Goal: Check status: Check status

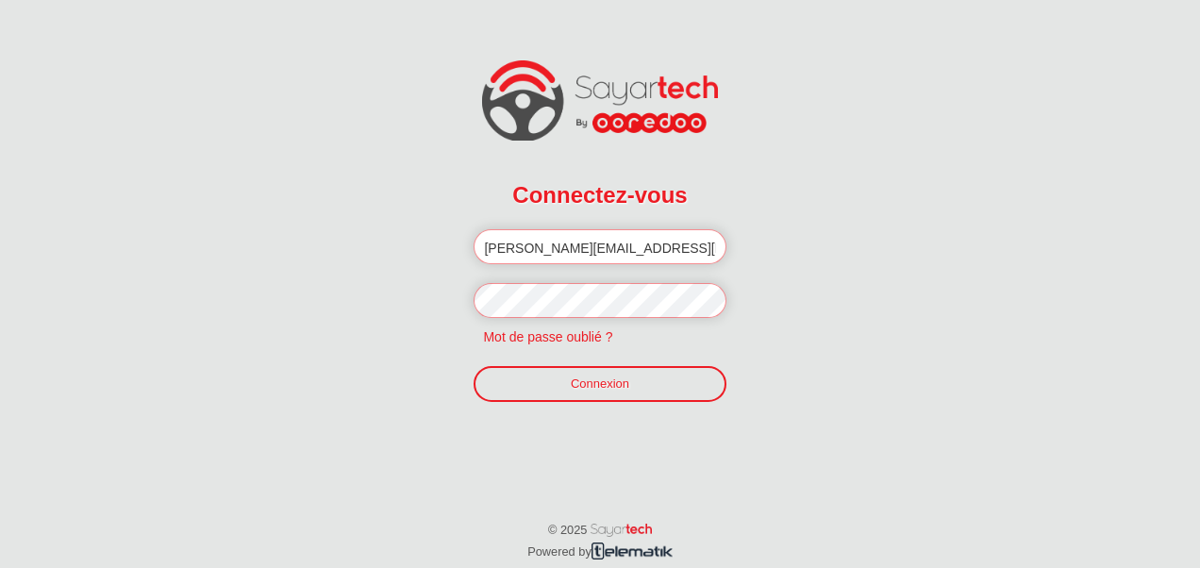
click at [558, 387] on link "Connexion" at bounding box center [599, 384] width 252 height 36
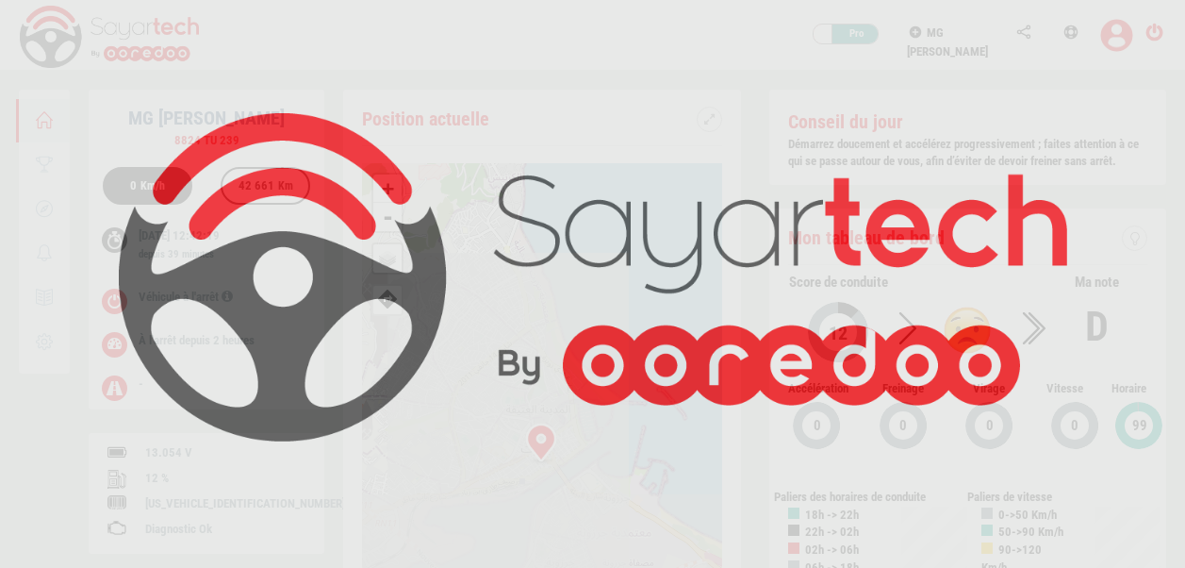
scroll to position [90, 0]
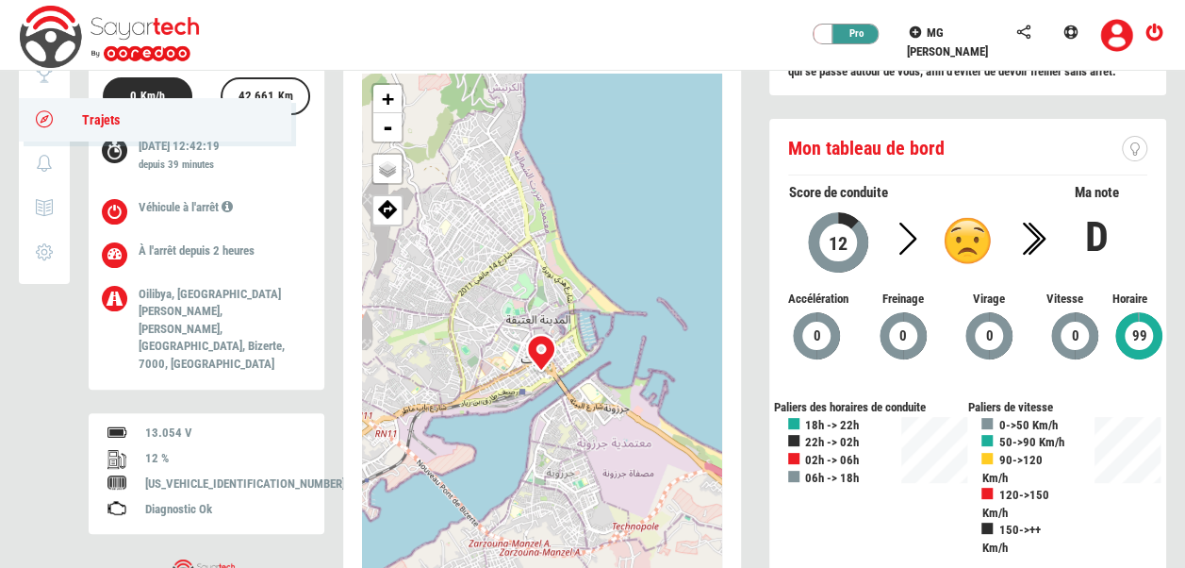
click at [51, 131] on link "Trajets" at bounding box center [155, 119] width 273 height 43
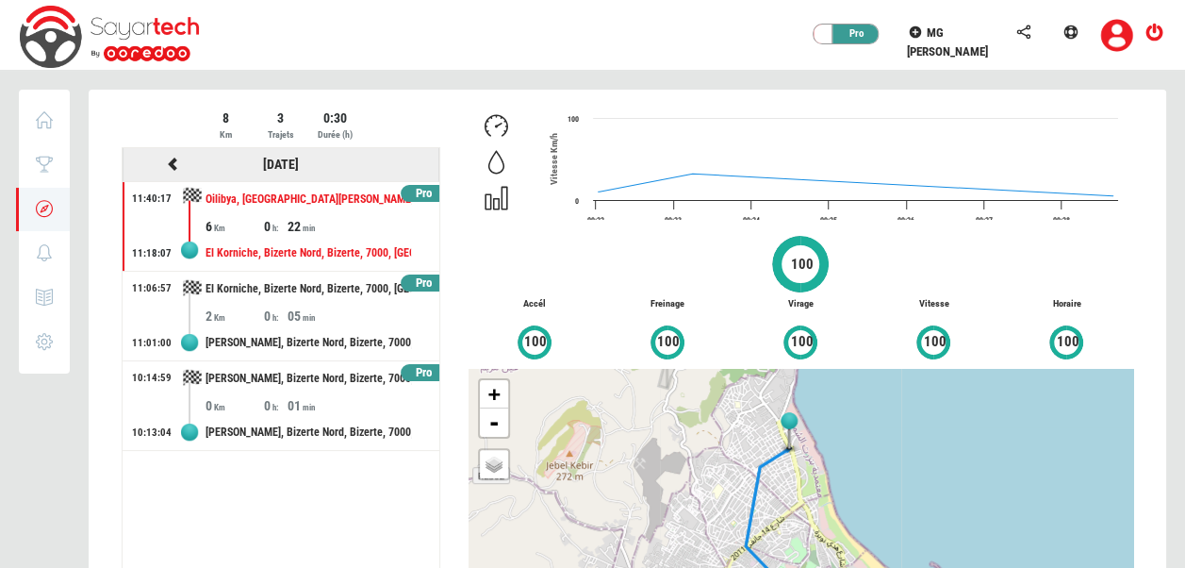
click at [170, 159] on icon at bounding box center [173, 163] width 17 height 13
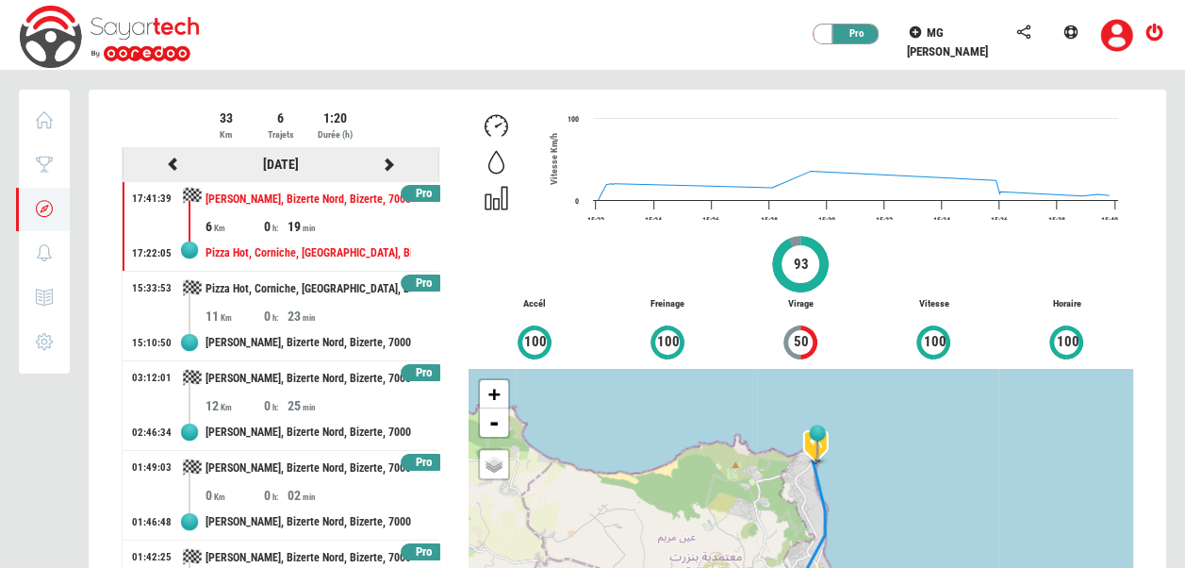
click at [170, 159] on icon at bounding box center [173, 163] width 17 height 13
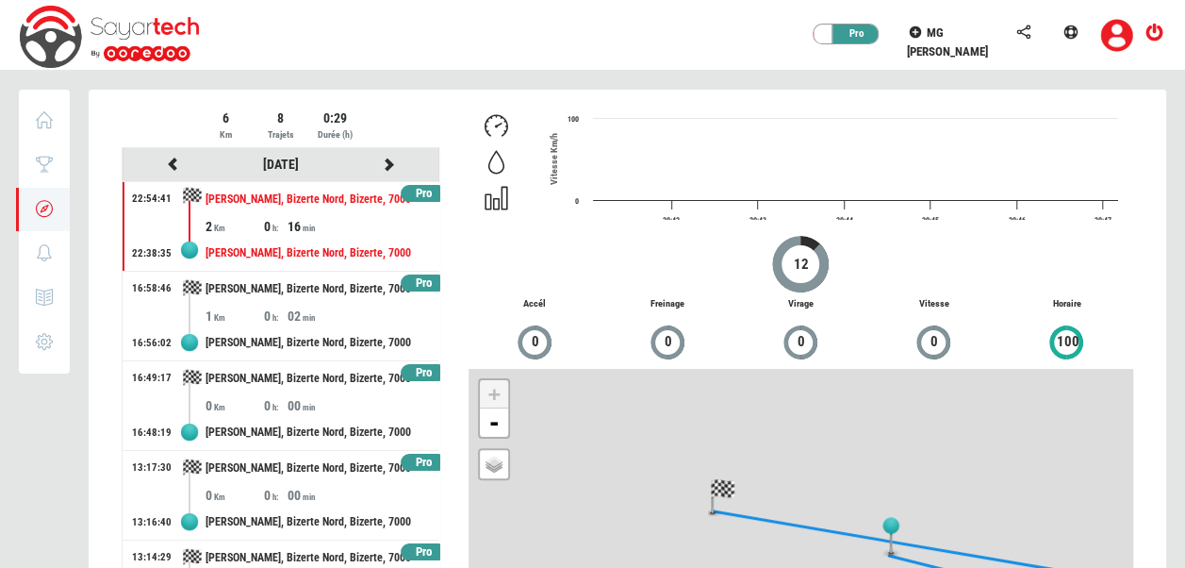
click at [170, 159] on div at bounding box center [628, 413] width 1078 height 647
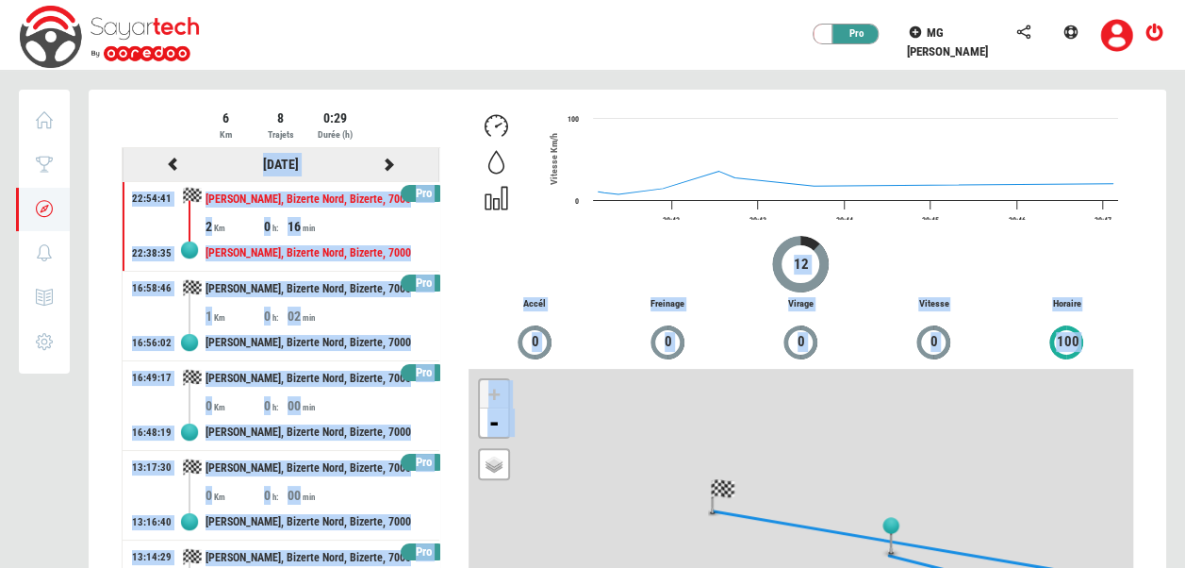
click at [170, 159] on icon at bounding box center [173, 163] width 17 height 13
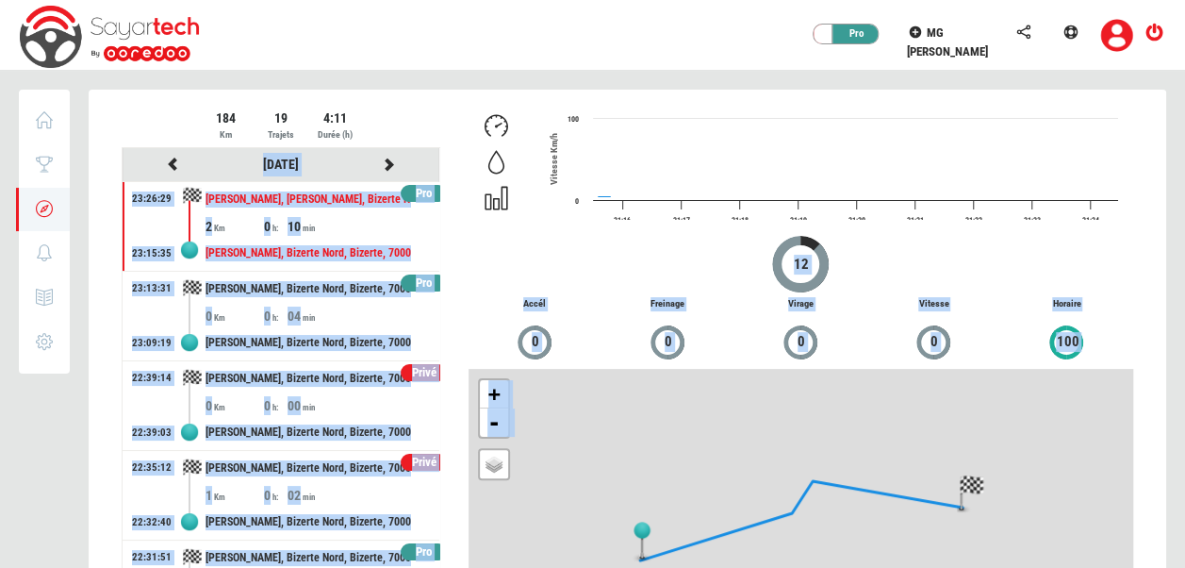
click at [170, 159] on div at bounding box center [628, 413] width 1078 height 647
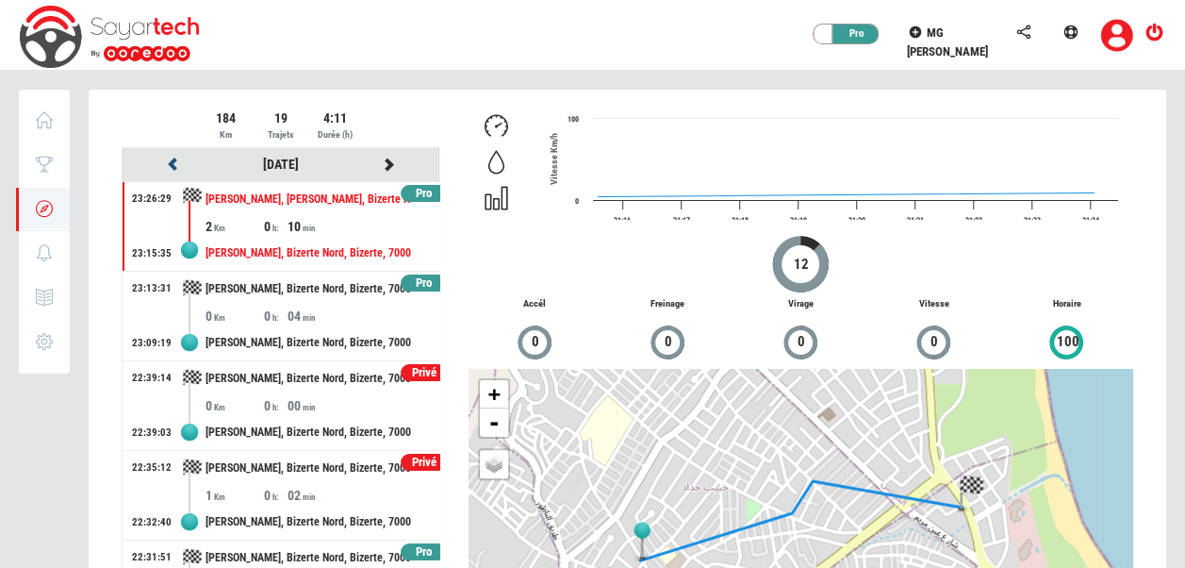
click at [170, 159] on icon at bounding box center [173, 163] width 17 height 13
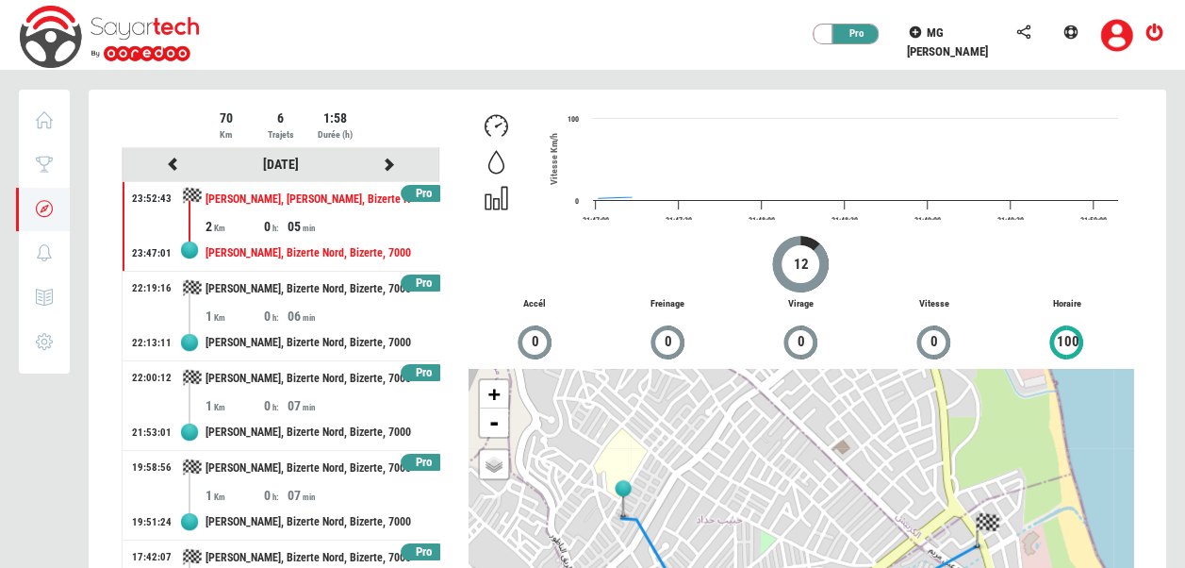
click at [170, 159] on div at bounding box center [628, 413] width 1078 height 647
click at [170, 159] on icon at bounding box center [173, 163] width 17 height 13
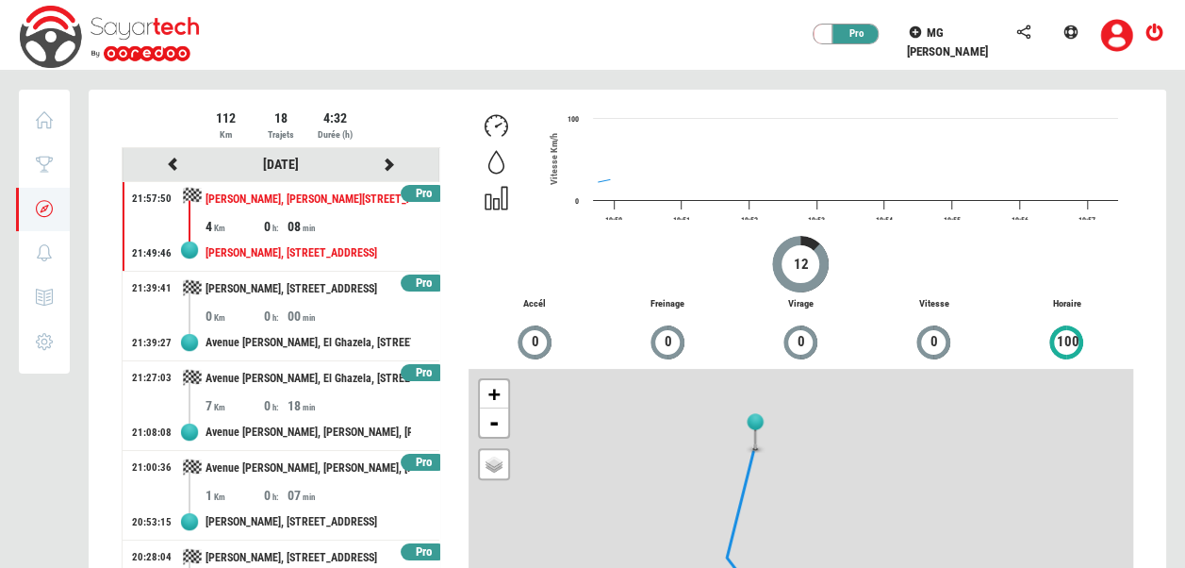
click at [170, 159] on div at bounding box center [628, 413] width 1078 height 647
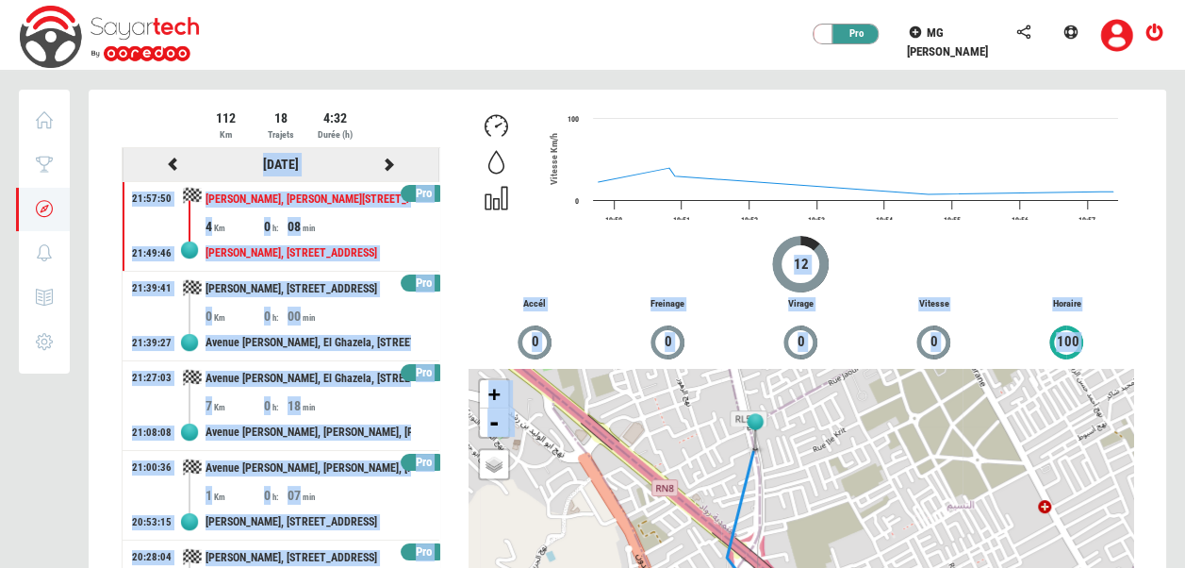
click at [170, 159] on icon at bounding box center [173, 163] width 17 height 13
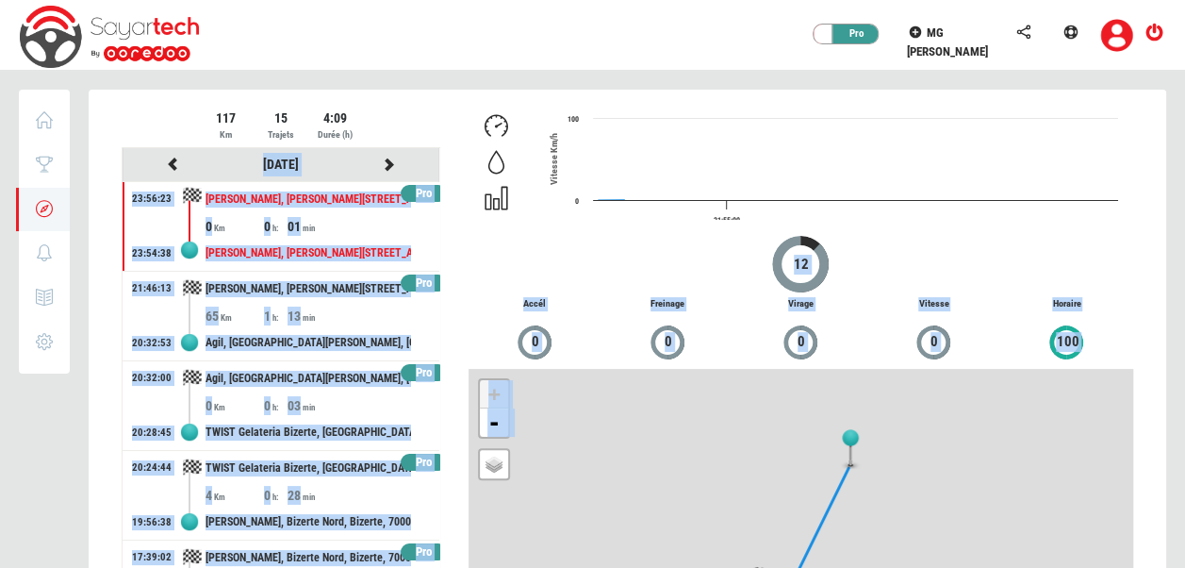
click at [170, 159] on div at bounding box center [628, 413] width 1078 height 647
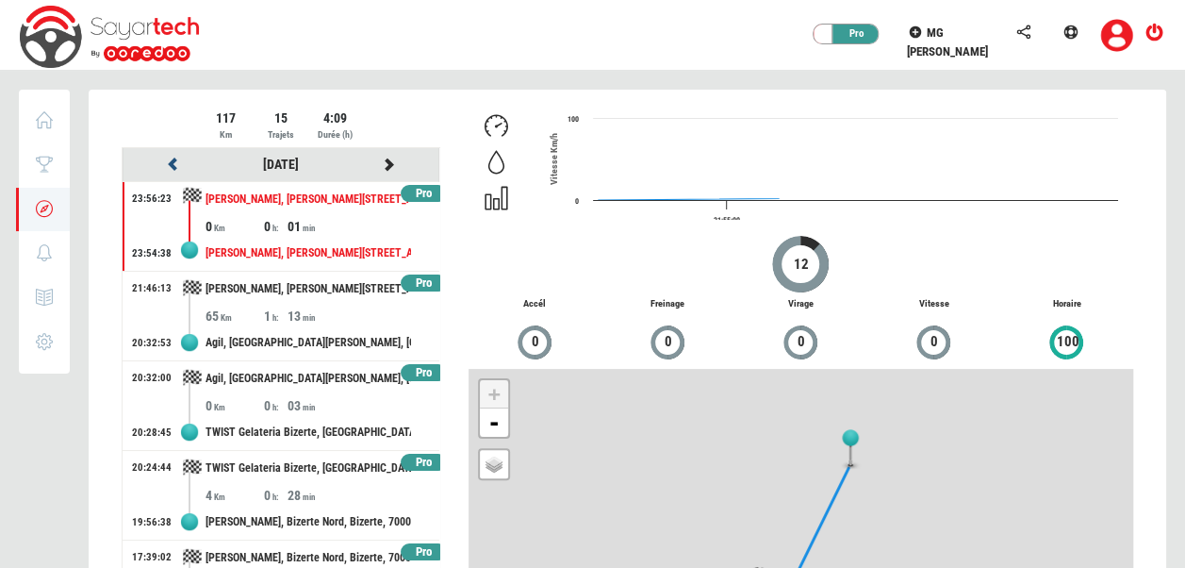
click at [170, 159] on icon at bounding box center [173, 163] width 17 height 13
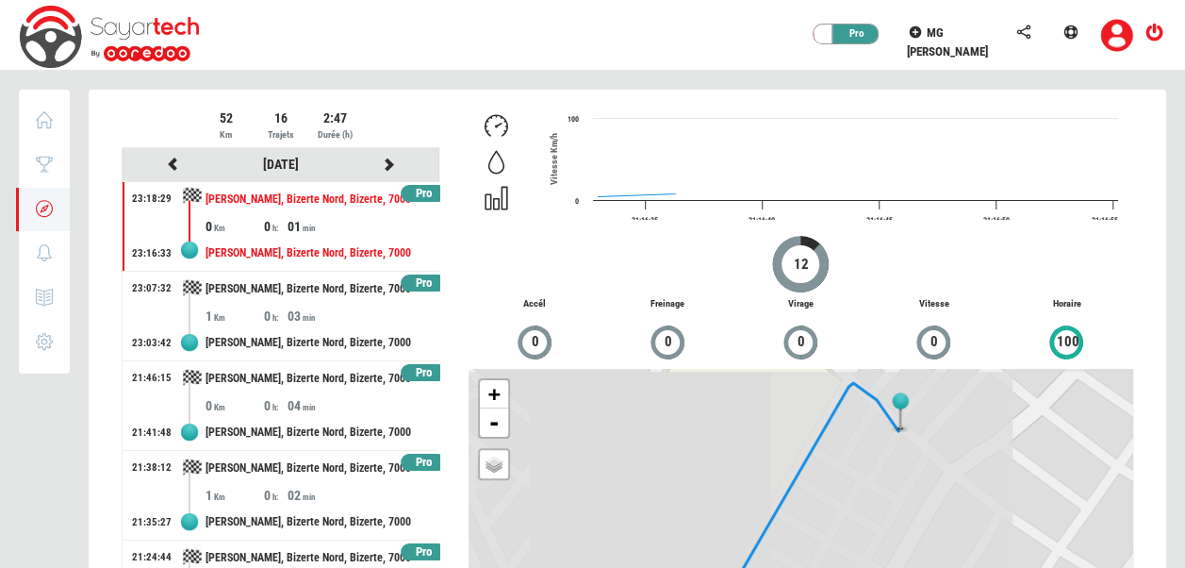
click at [149, 95] on div "52 Km 16 Trajets 2:47 Durée (h) [DATE] Pro 23:18:29 23:16:33 [PERSON_NAME], Biz…" at bounding box center [628, 401] width 1078 height 623
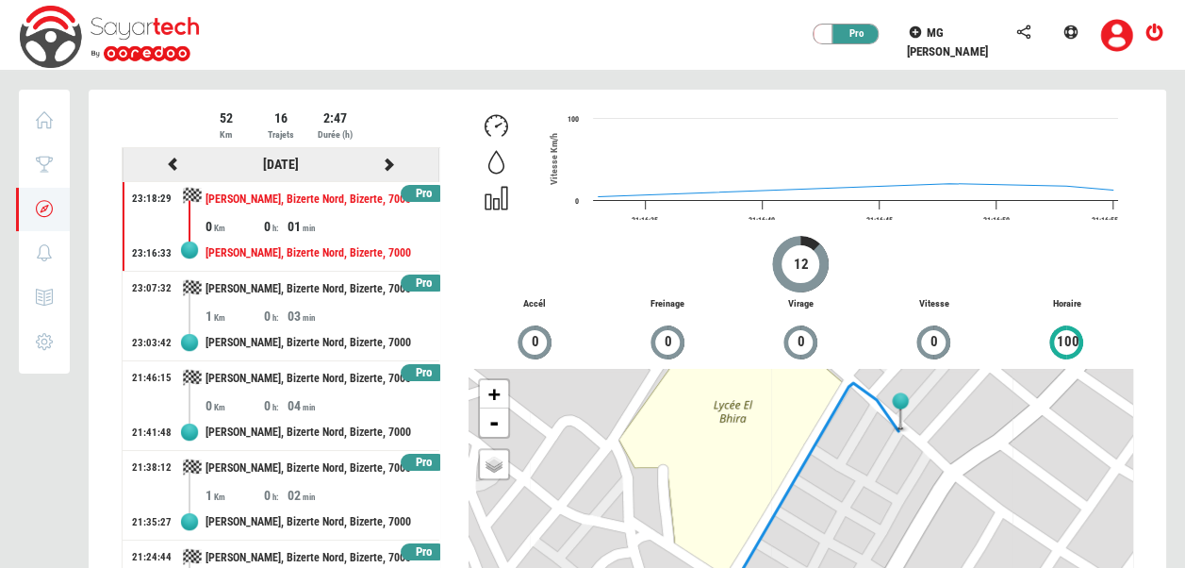
click at [172, 160] on icon at bounding box center [173, 163] width 17 height 13
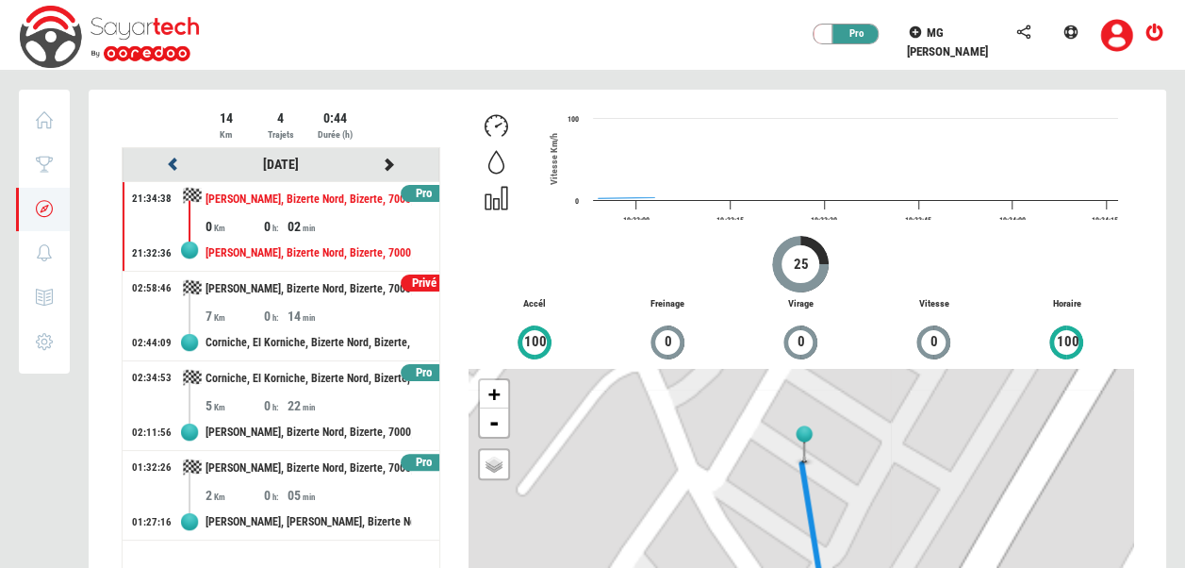
click at [172, 160] on icon at bounding box center [173, 163] width 17 height 13
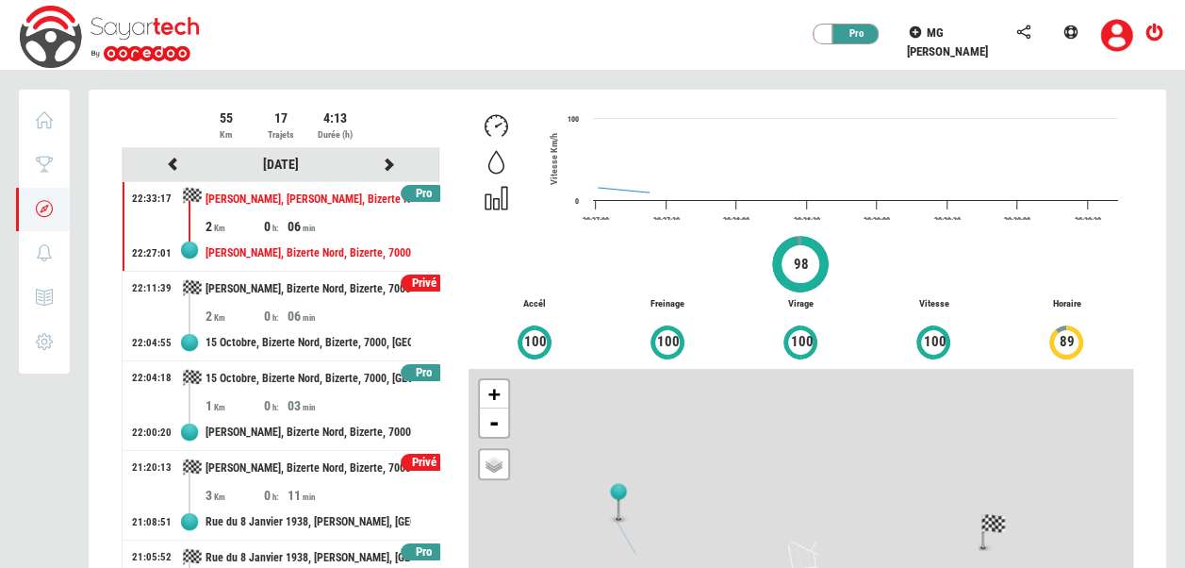
click at [172, 160] on div at bounding box center [628, 413] width 1078 height 647
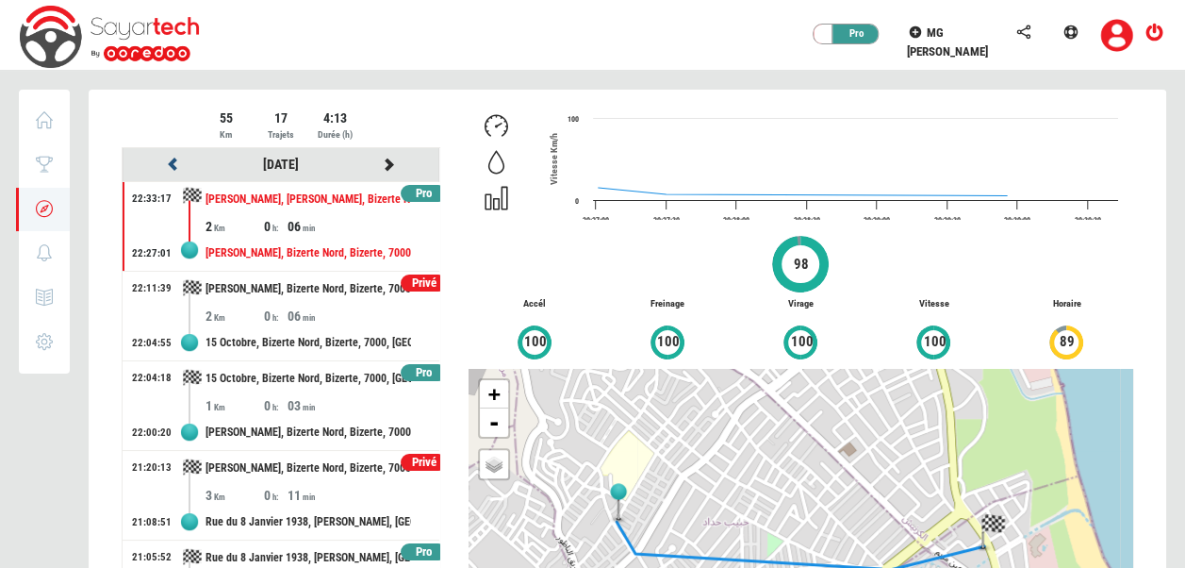
click at [172, 160] on icon at bounding box center [173, 163] width 17 height 13
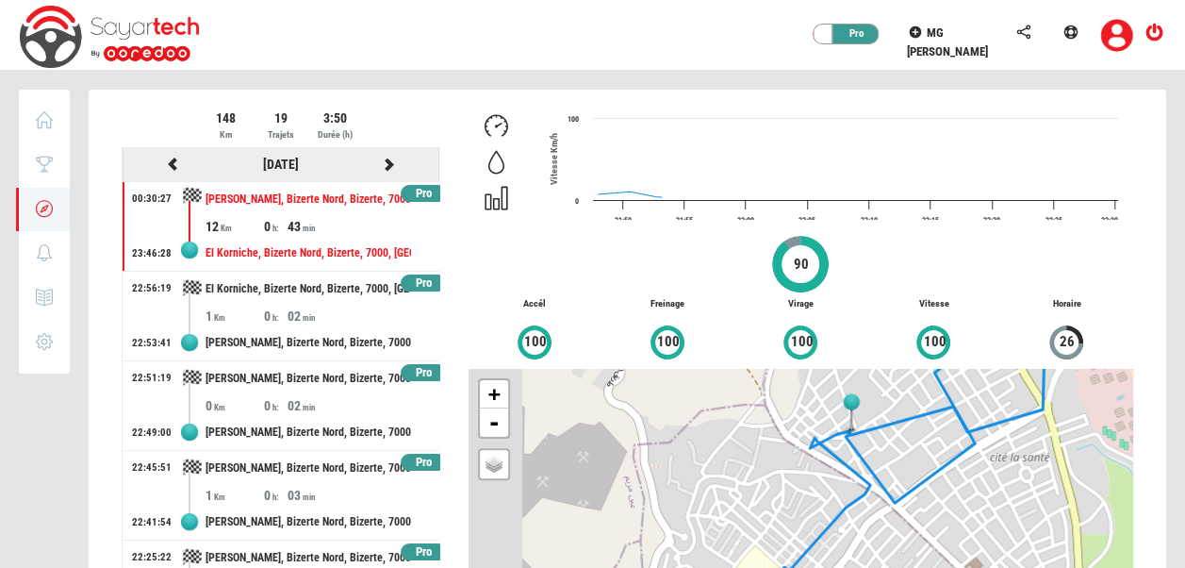
click at [172, 160] on icon at bounding box center [173, 163] width 17 height 13
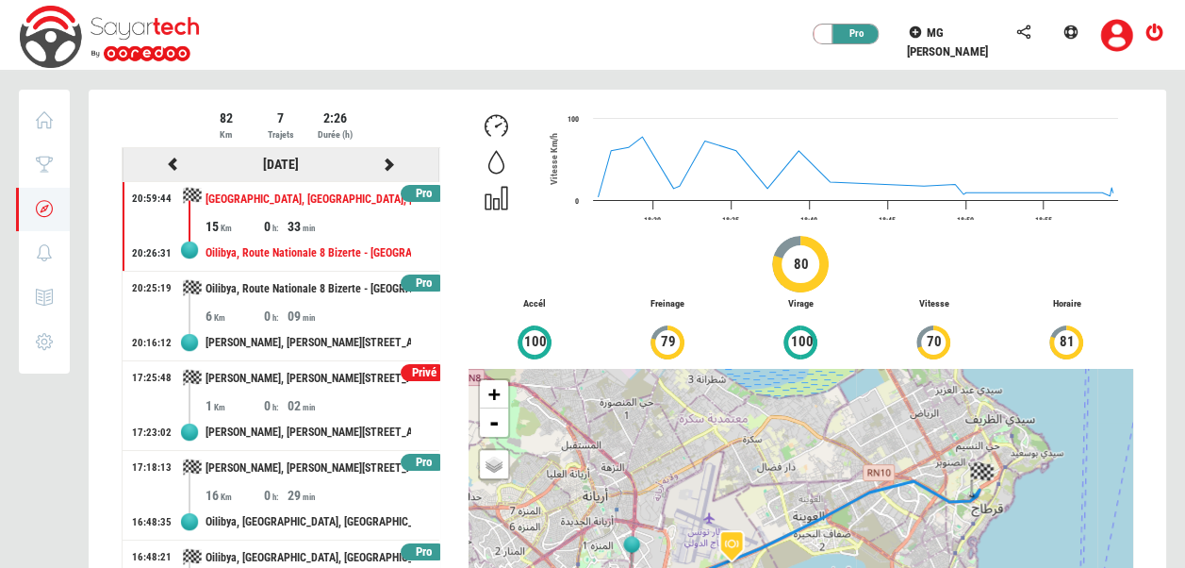
click at [172, 160] on icon at bounding box center [173, 163] width 17 height 13
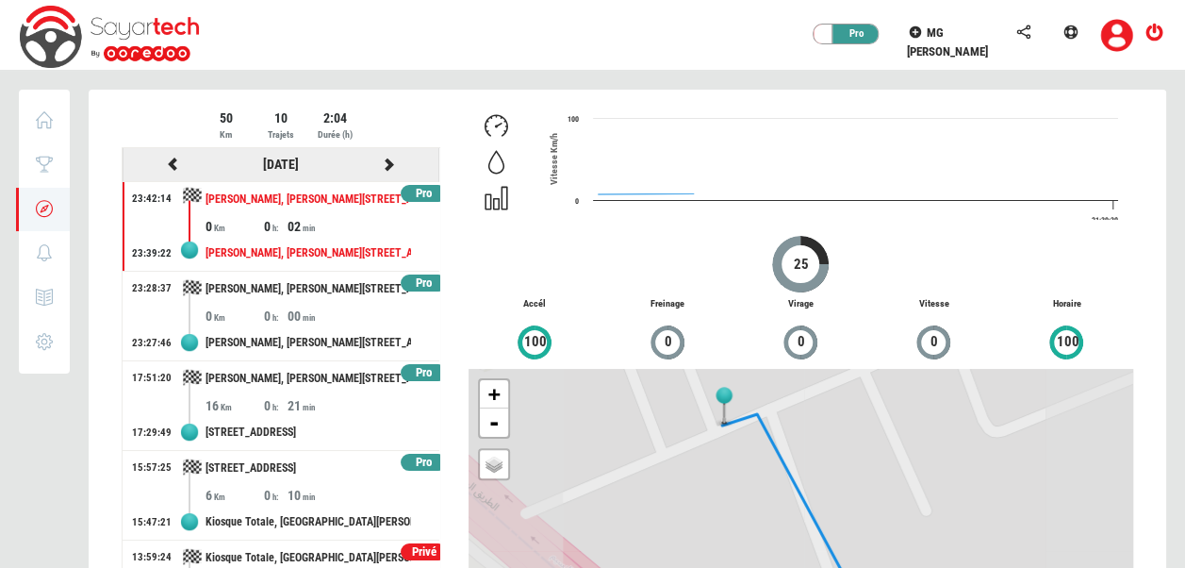
click at [172, 160] on icon at bounding box center [173, 163] width 17 height 13
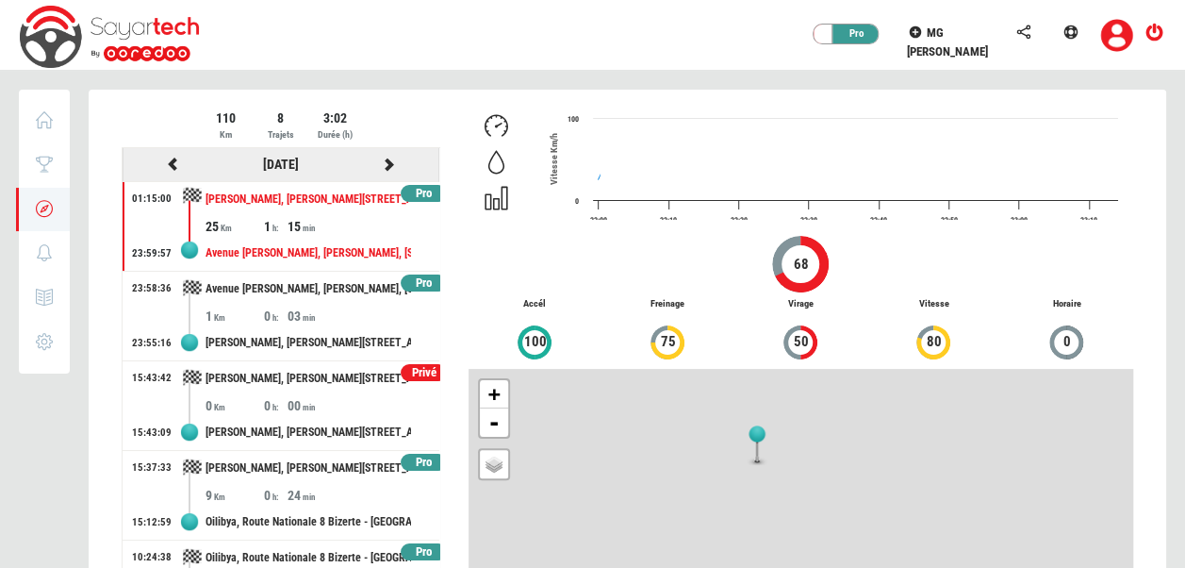
click at [172, 160] on icon at bounding box center [173, 163] width 17 height 13
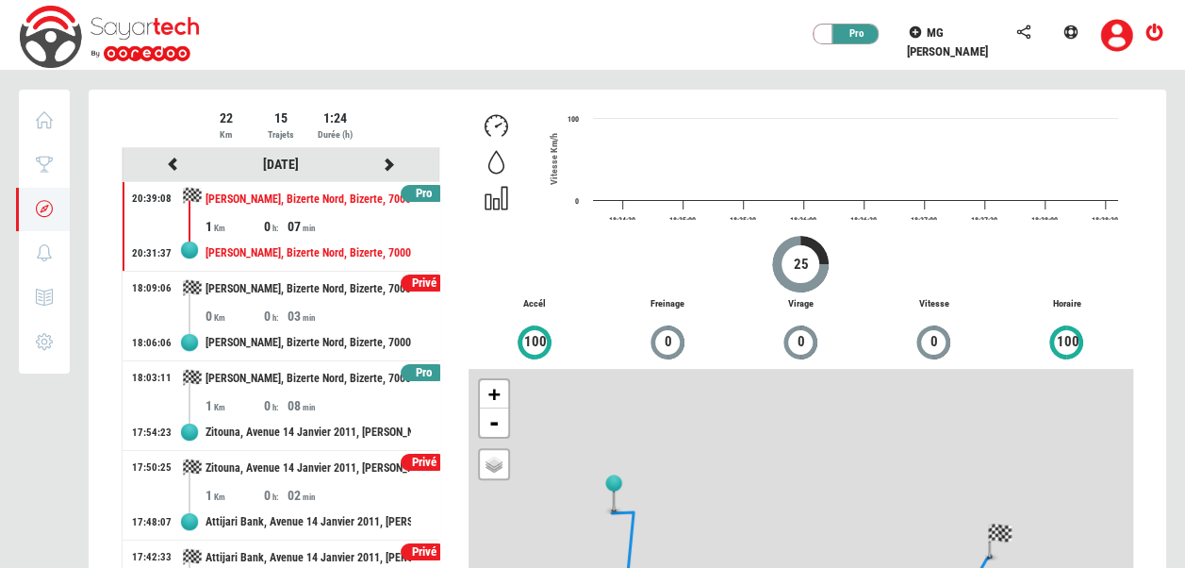
click at [172, 160] on div at bounding box center [628, 413] width 1078 height 647
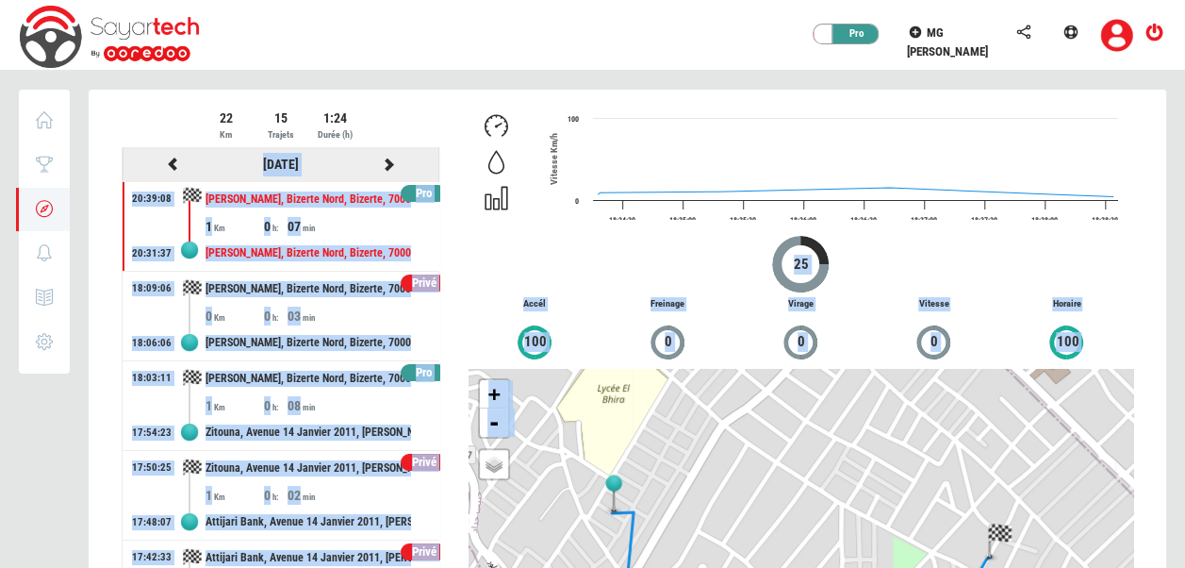
click at [172, 160] on icon at bounding box center [173, 163] width 17 height 13
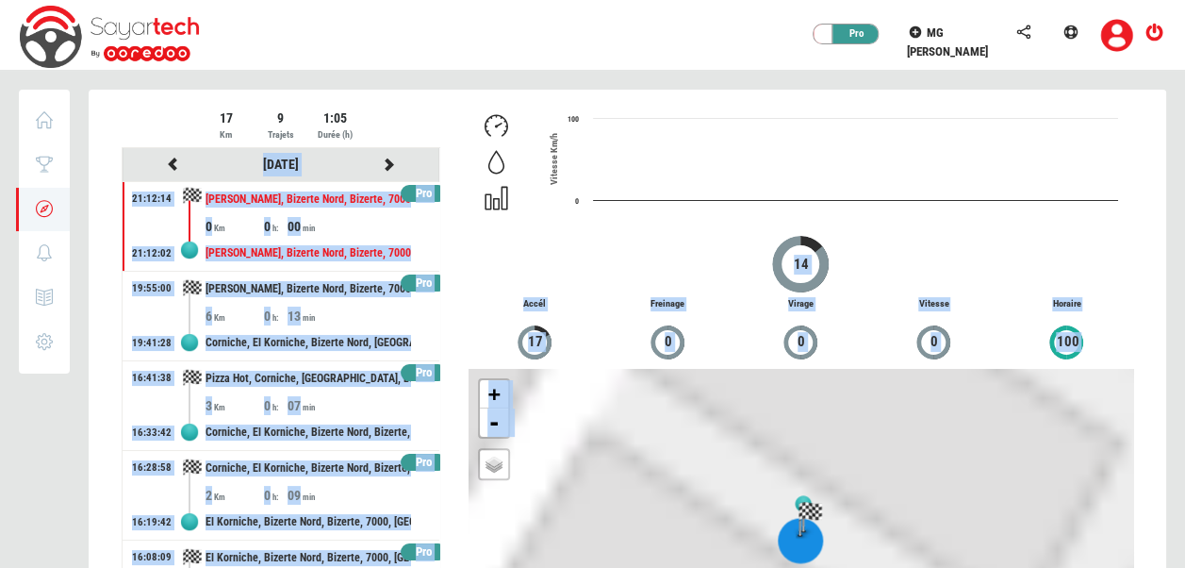
click at [172, 160] on div at bounding box center [628, 413] width 1078 height 647
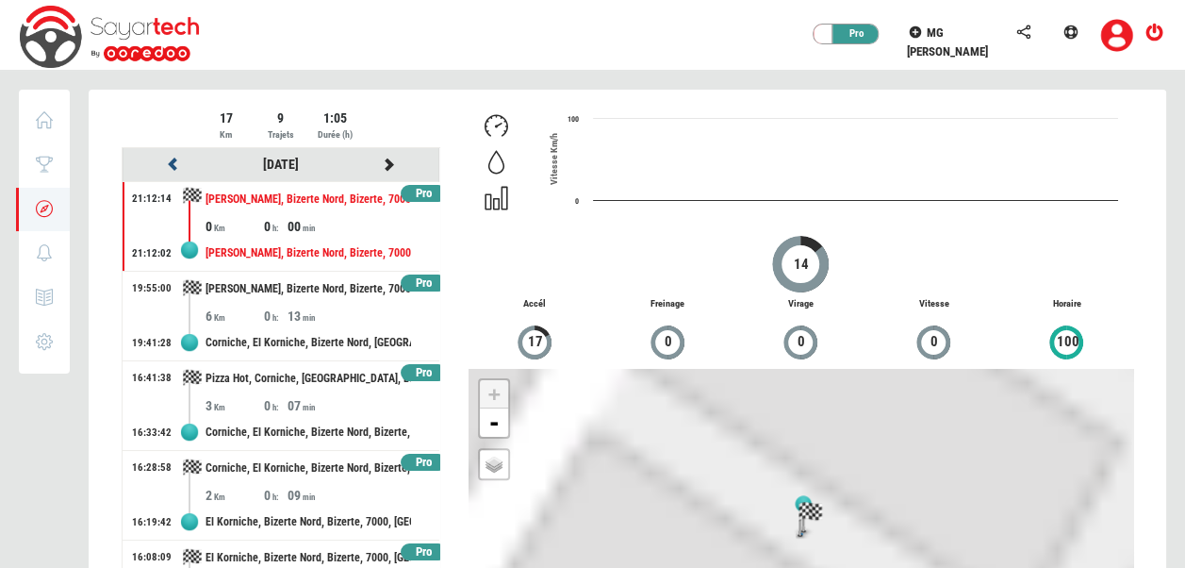
click at [172, 160] on icon at bounding box center [173, 163] width 17 height 13
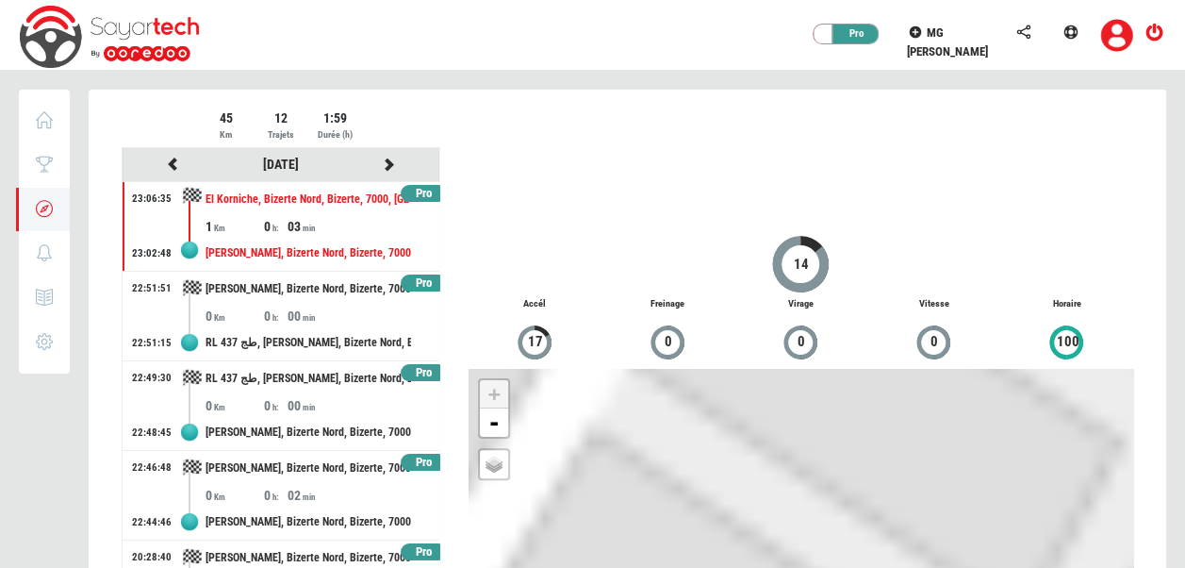
click at [172, 160] on div at bounding box center [628, 413] width 1078 height 647
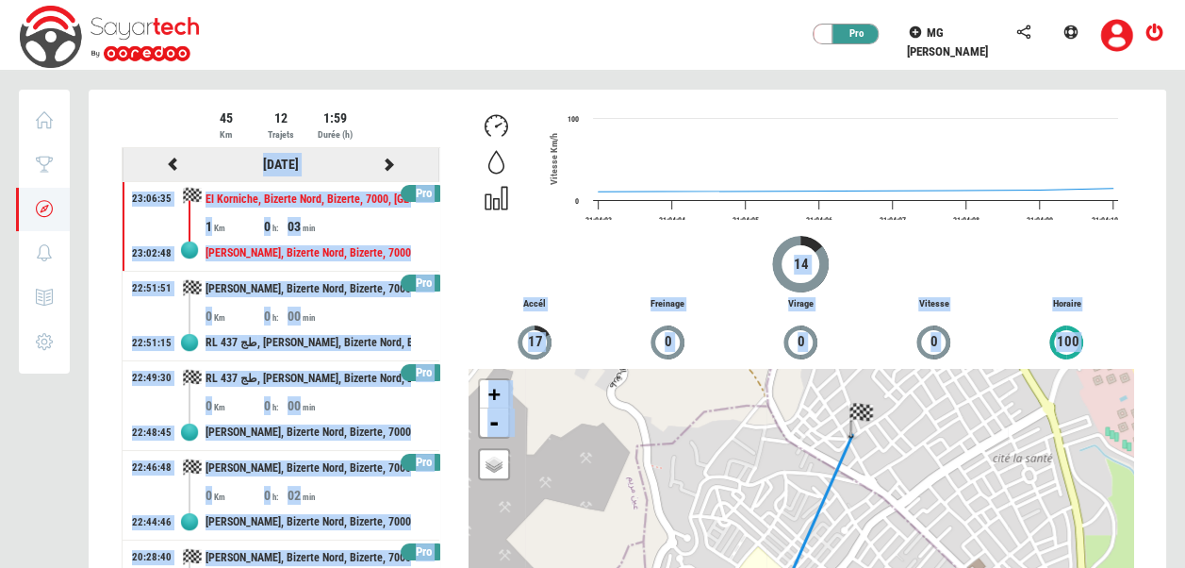
click at [172, 160] on icon at bounding box center [173, 163] width 17 height 13
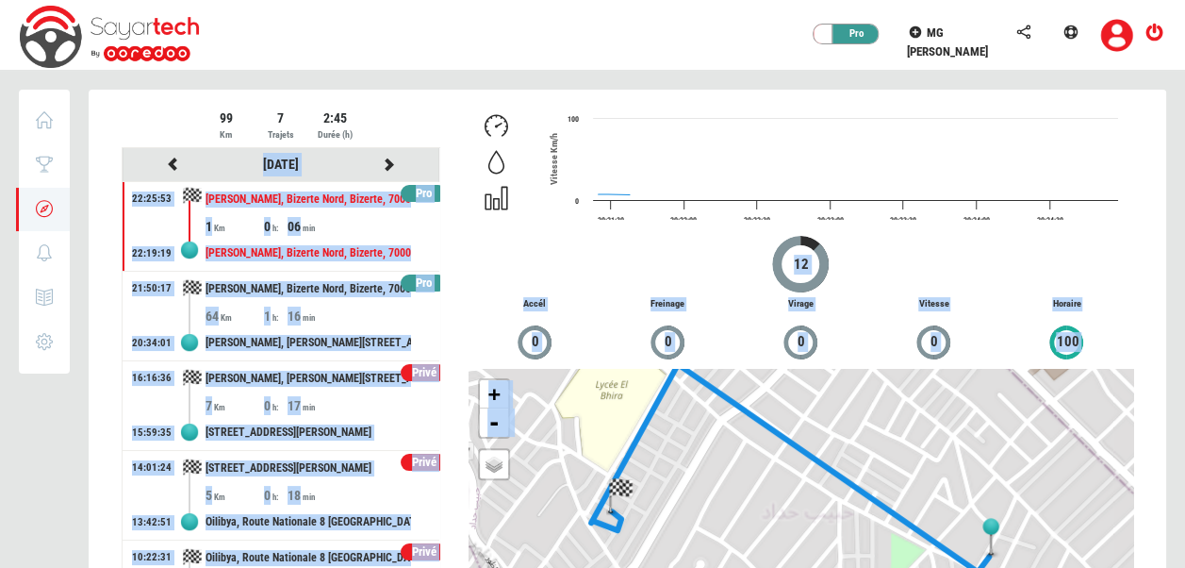
click at [172, 160] on div at bounding box center [628, 413] width 1078 height 647
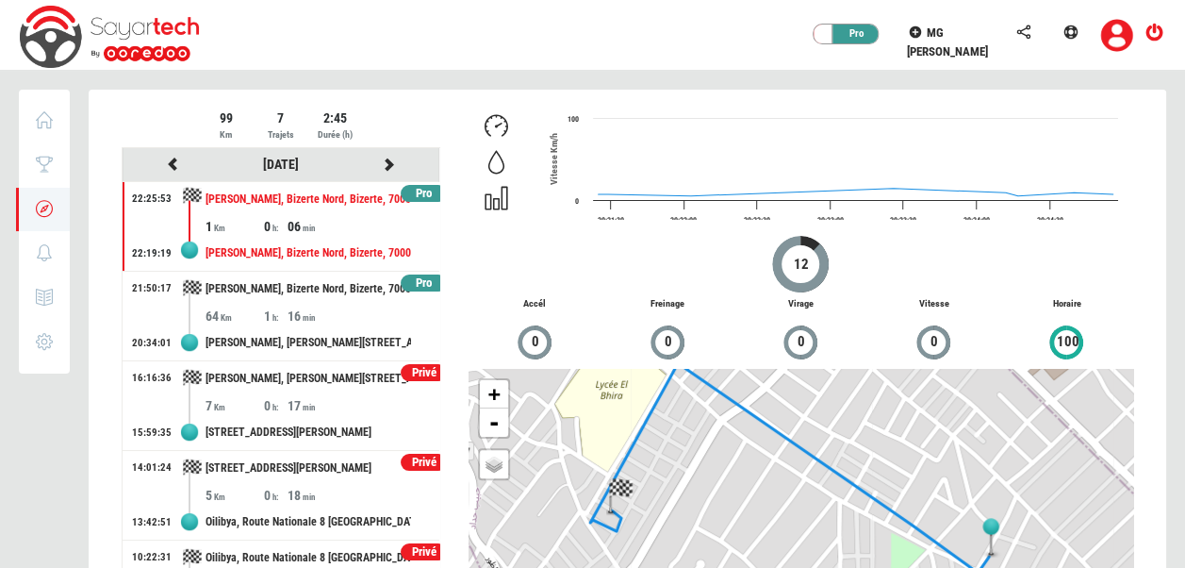
click at [155, 112] on div "99 Km 7 Trajets 2:45 Durée (h)" at bounding box center [281, 127] width 319 height 39
click at [172, 158] on icon at bounding box center [173, 163] width 17 height 13
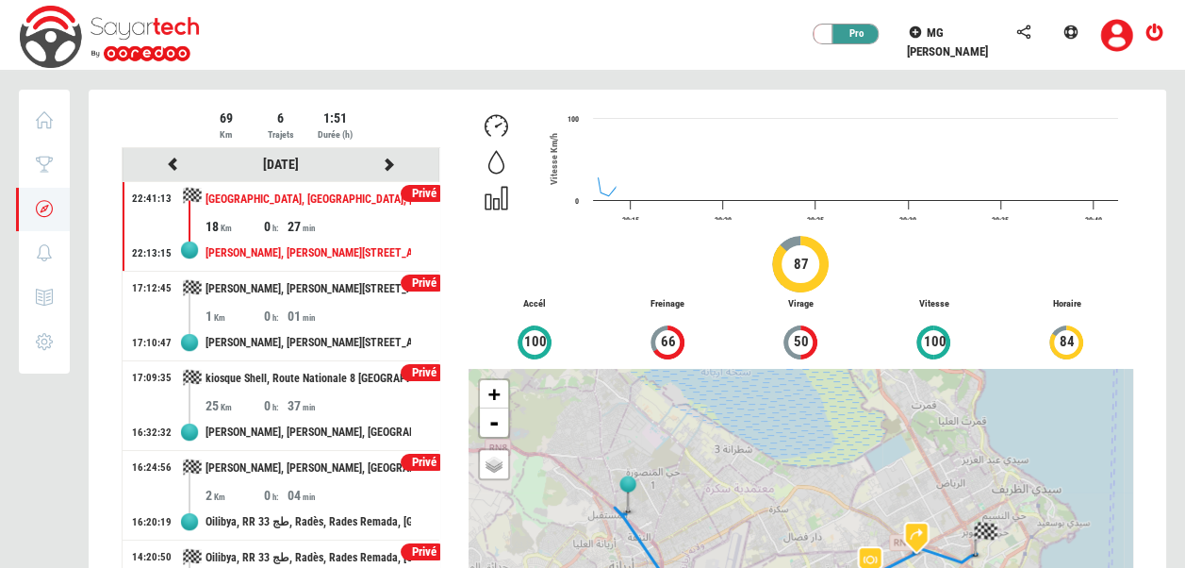
click at [172, 158] on div at bounding box center [628, 413] width 1078 height 647
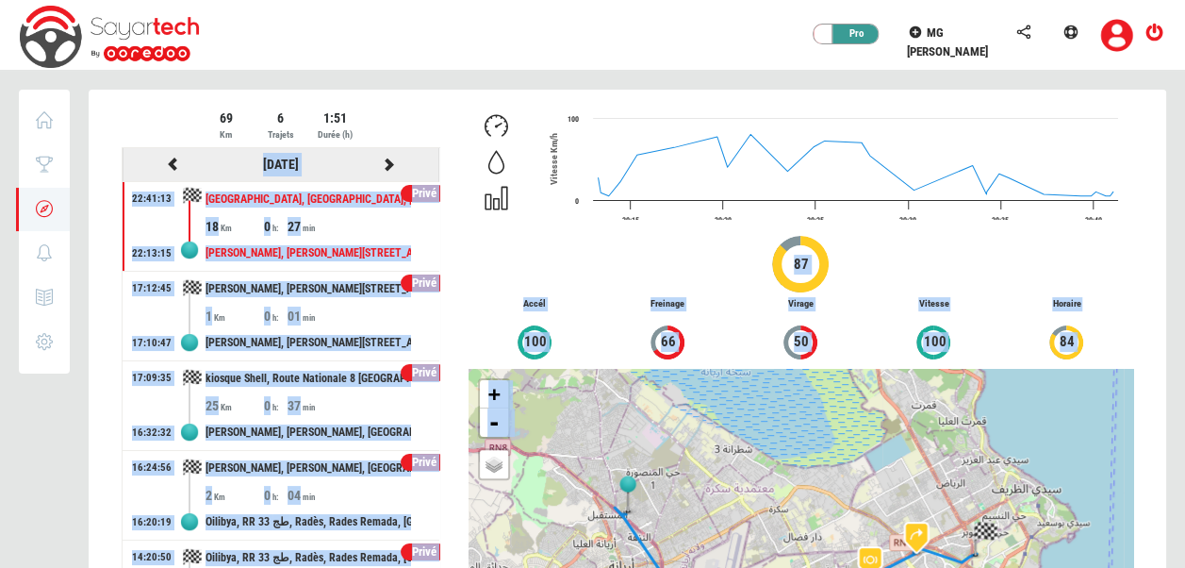
click at [172, 158] on icon at bounding box center [173, 163] width 17 height 13
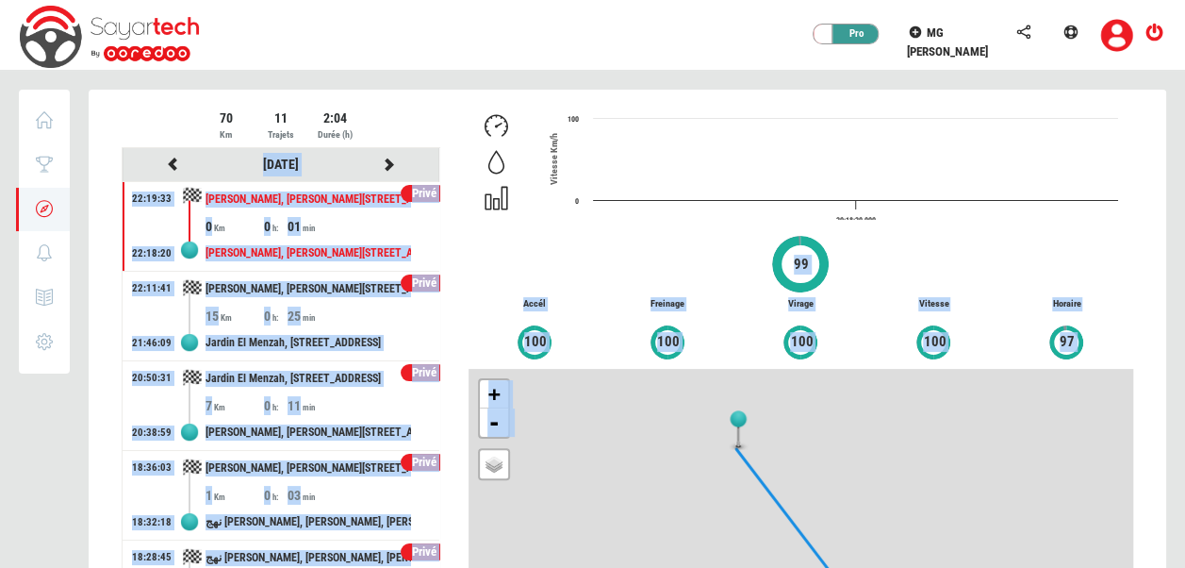
click at [172, 158] on div at bounding box center [628, 413] width 1078 height 647
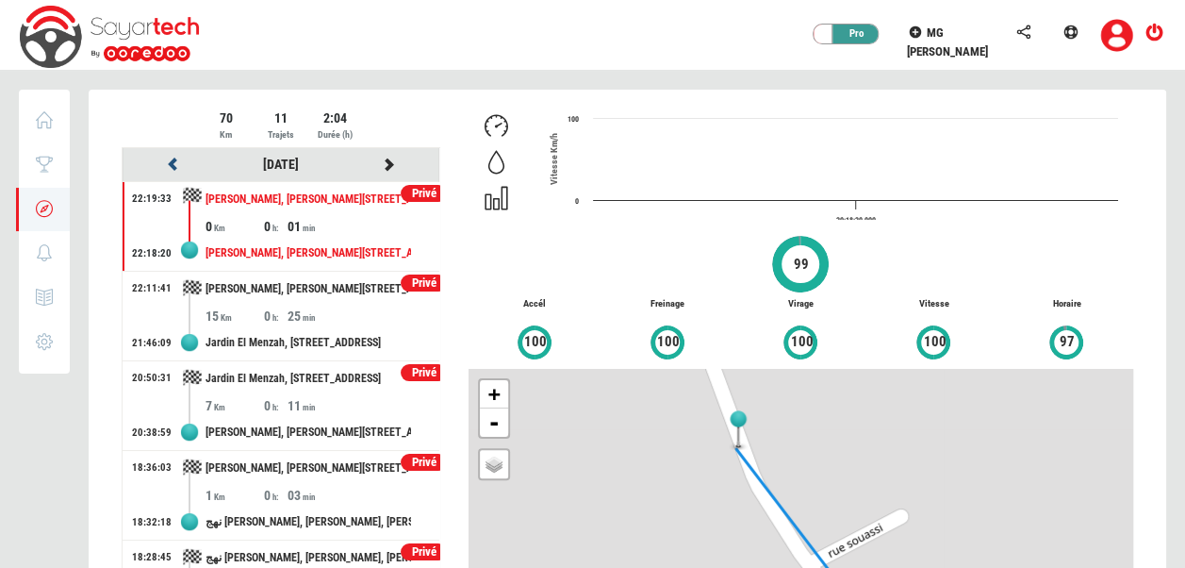
click at [172, 158] on icon at bounding box center [173, 163] width 17 height 13
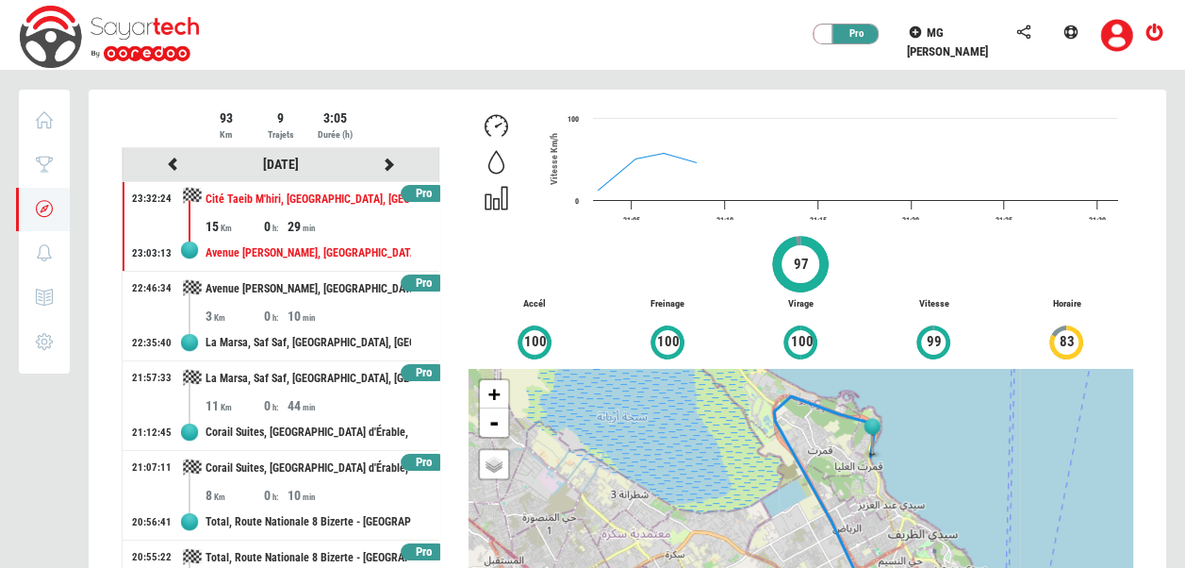
click at [145, 110] on div at bounding box center [628, 413] width 1078 height 647
click at [170, 168] on icon at bounding box center [173, 163] width 17 height 13
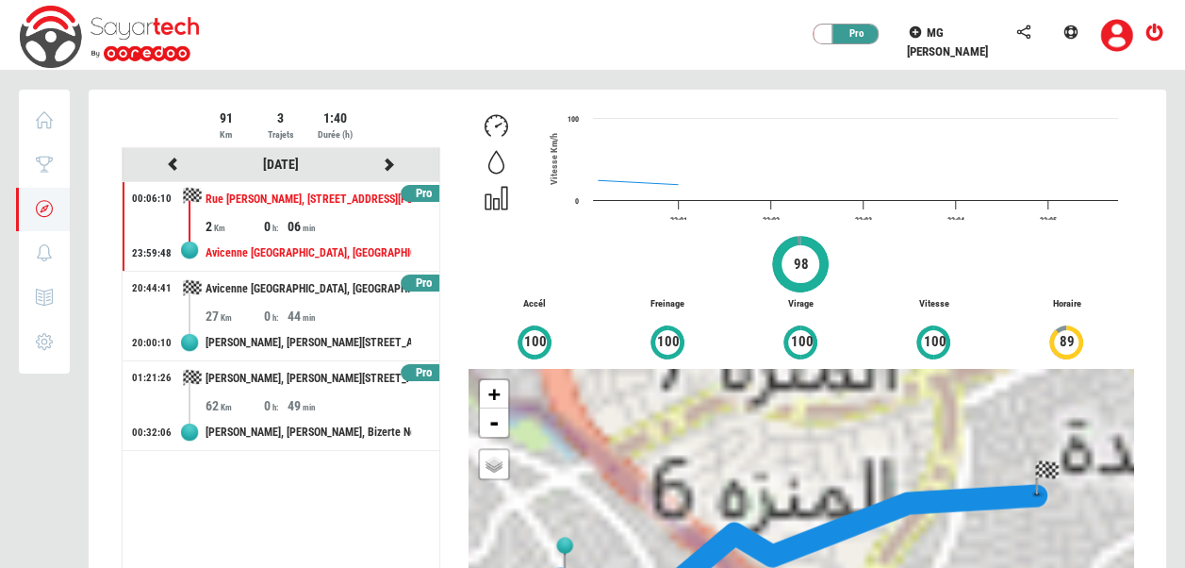
click at [170, 168] on div at bounding box center [628, 413] width 1078 height 647
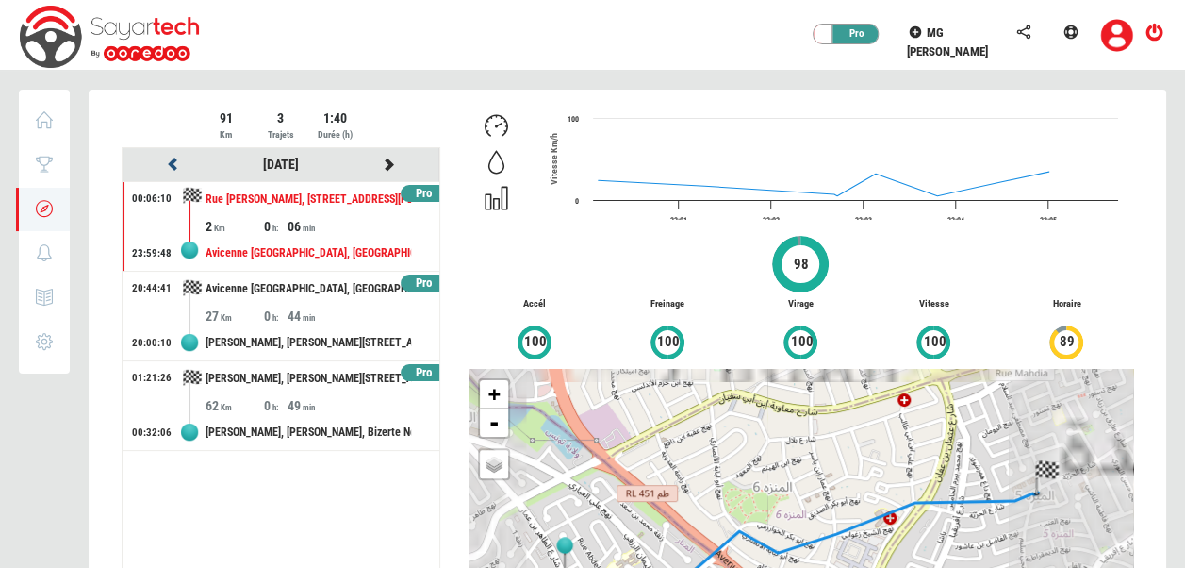
click at [170, 168] on icon at bounding box center [173, 163] width 17 height 13
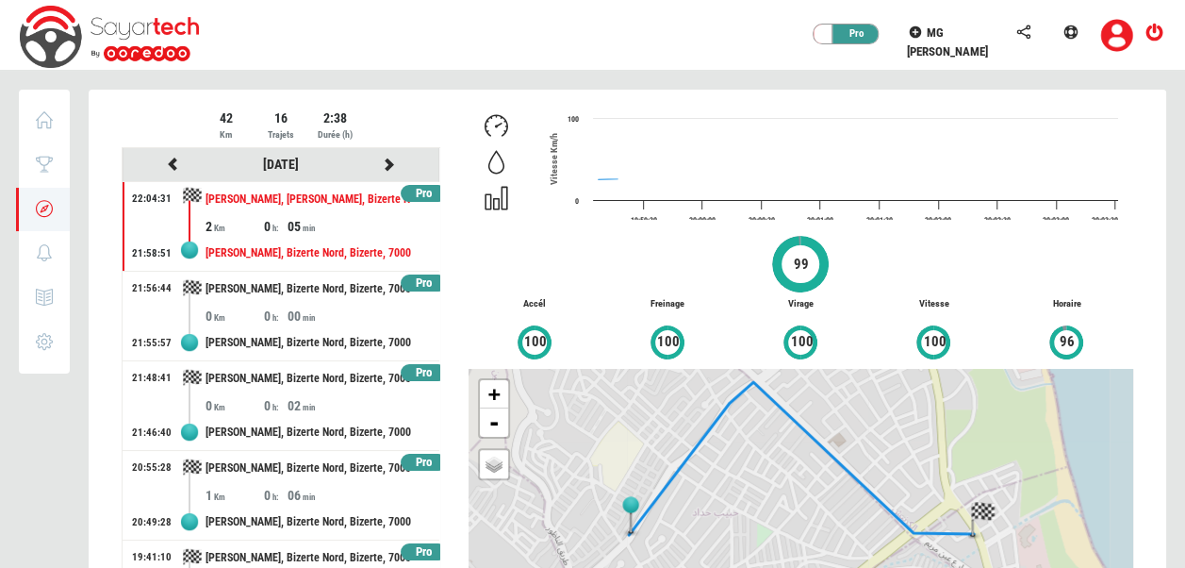
click at [170, 168] on div at bounding box center [628, 413] width 1078 height 647
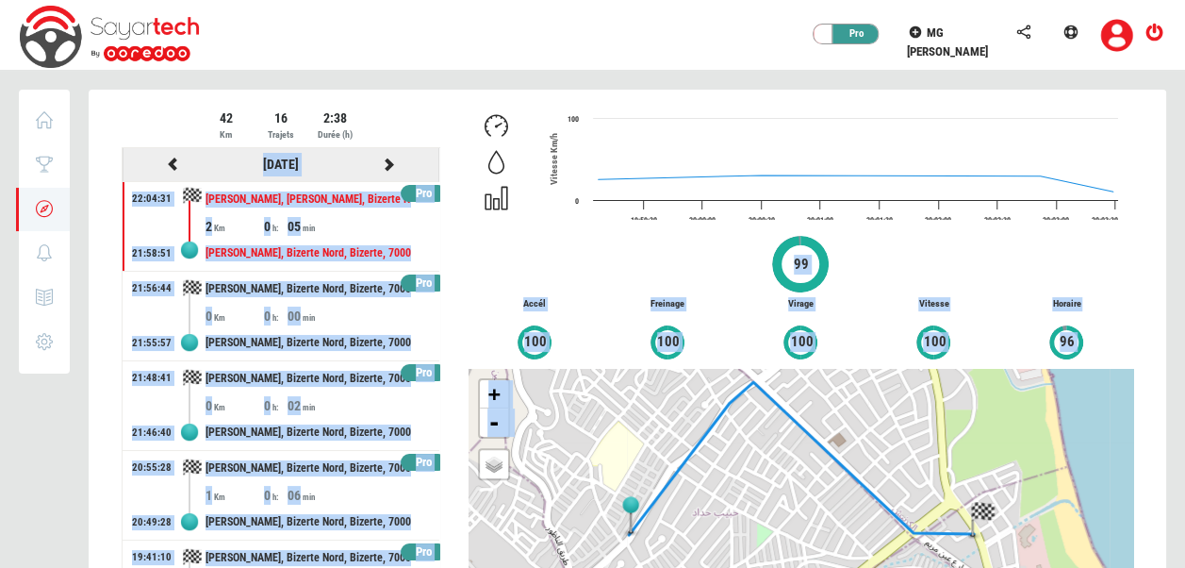
click at [170, 168] on icon at bounding box center [173, 163] width 17 height 13
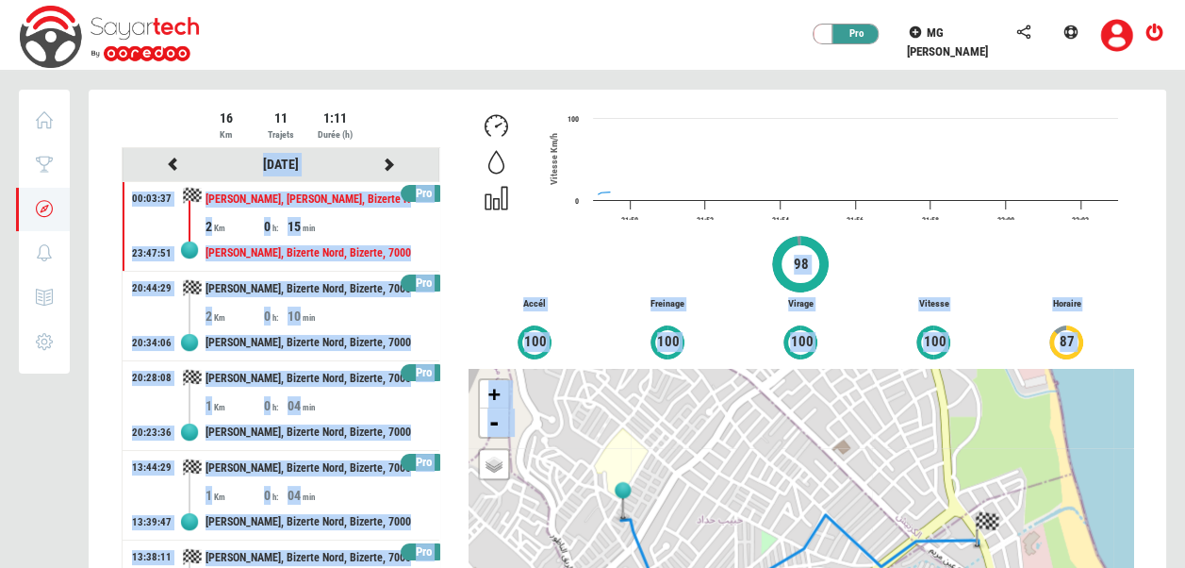
click at [170, 168] on div at bounding box center [628, 413] width 1078 height 647
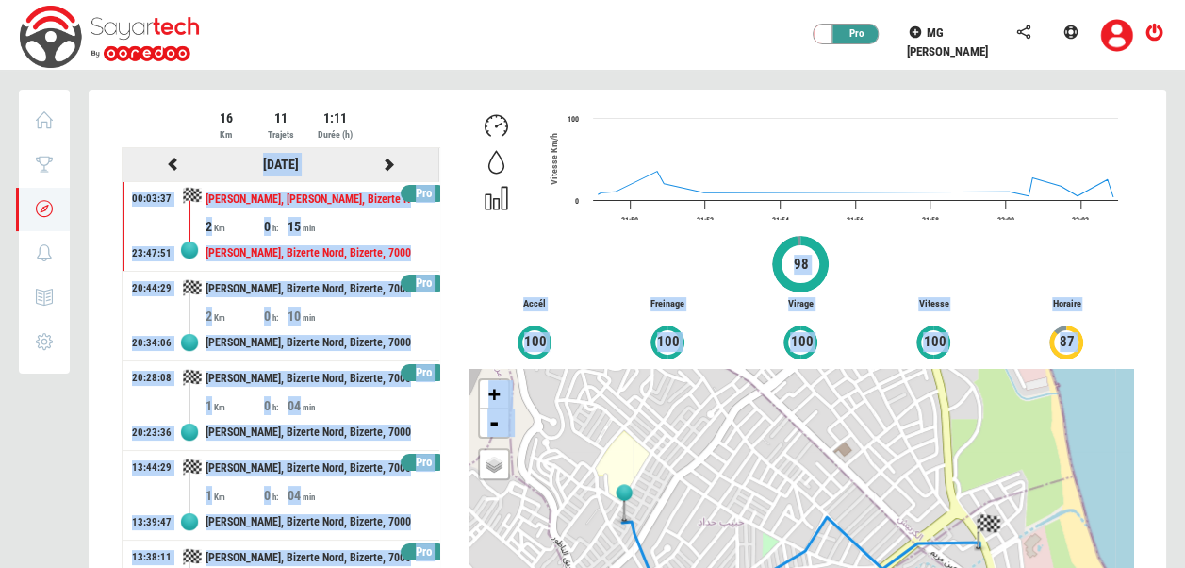
click at [170, 168] on icon at bounding box center [173, 163] width 17 height 13
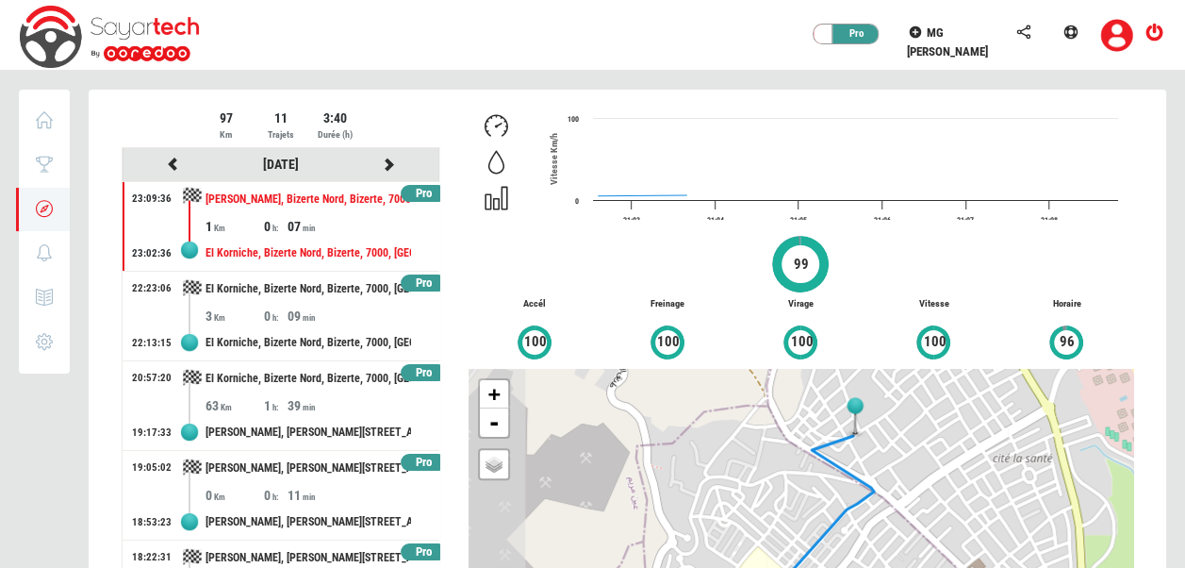
click at [148, 107] on div "97 Km 11 Trajets 3:40 Durée (h) [DATE] Pro 23:09:36 23:02:36 [PERSON_NAME], Biz…" at bounding box center [628, 400] width 1040 height 598
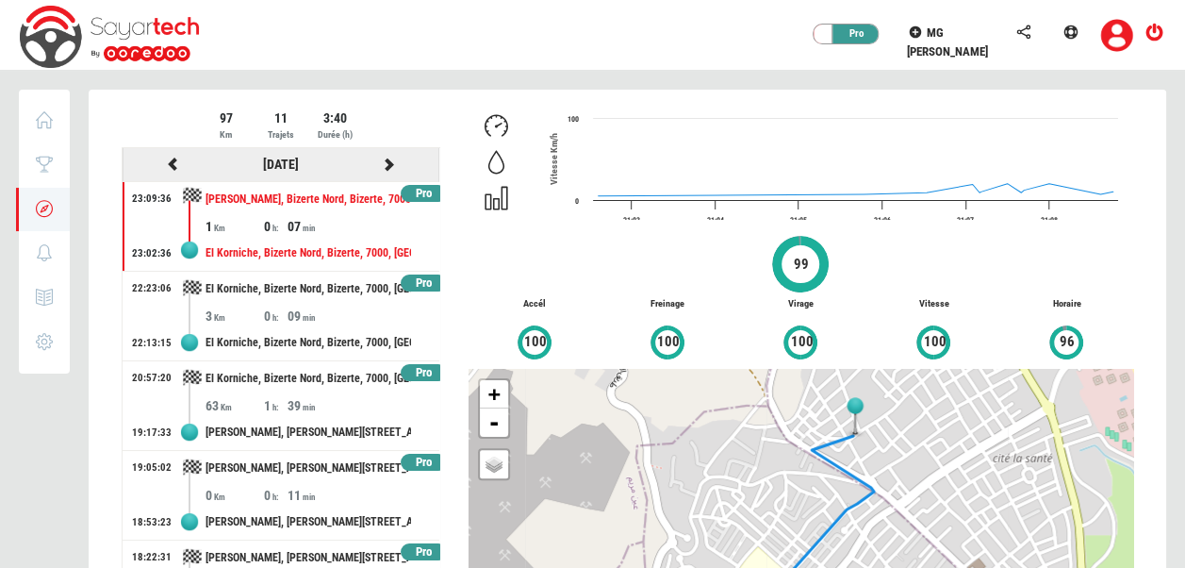
click at [166, 155] on div at bounding box center [173, 165] width 108 height 24
click at [168, 162] on icon at bounding box center [173, 163] width 17 height 13
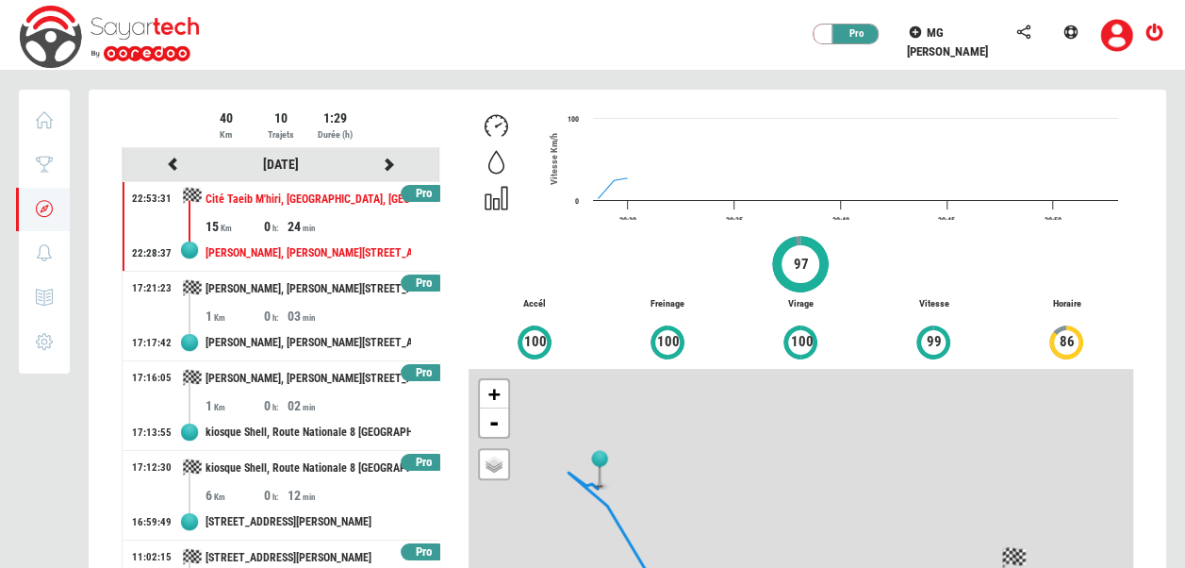
click at [168, 162] on div at bounding box center [628, 413] width 1078 height 647
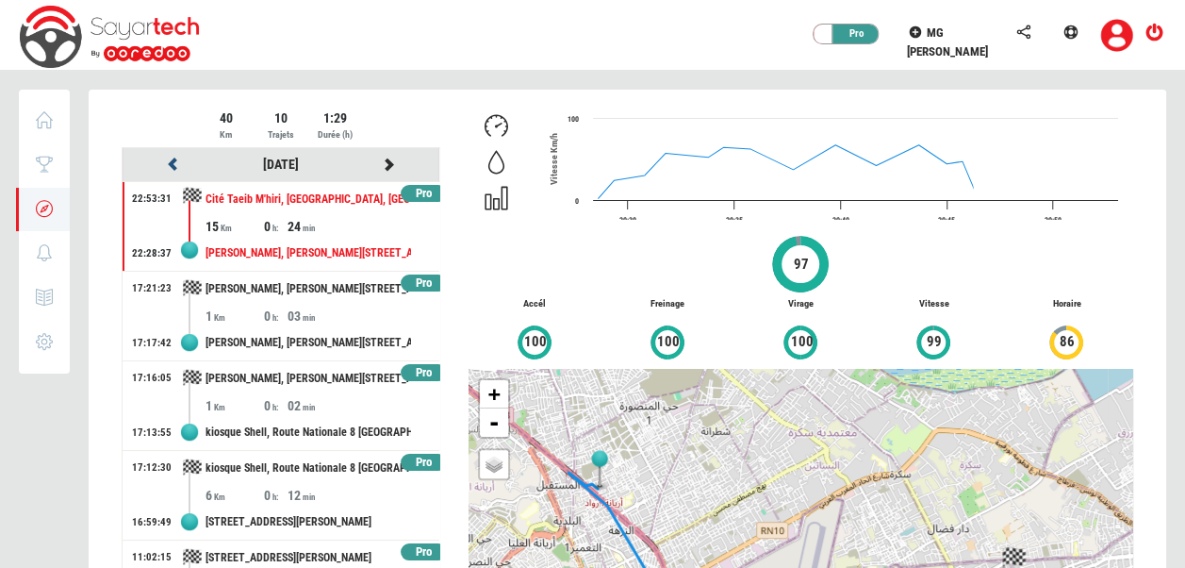
click at [168, 162] on icon at bounding box center [173, 163] width 17 height 13
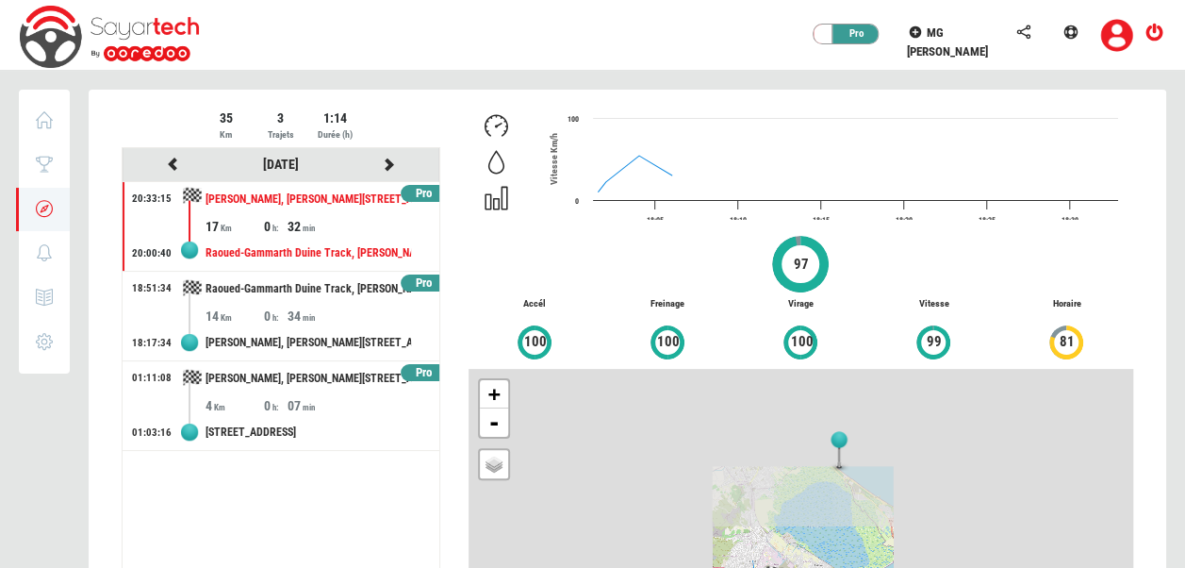
click at [168, 162] on div at bounding box center [628, 413] width 1078 height 647
click at [168, 162] on icon at bounding box center [173, 163] width 17 height 13
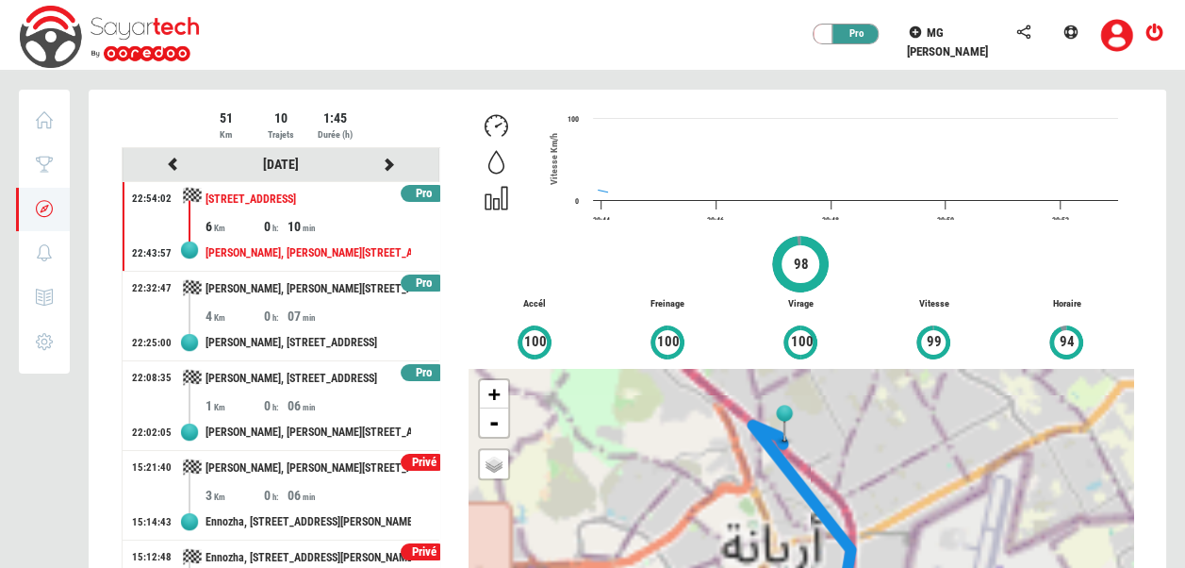
click at [168, 162] on div at bounding box center [628, 413] width 1078 height 647
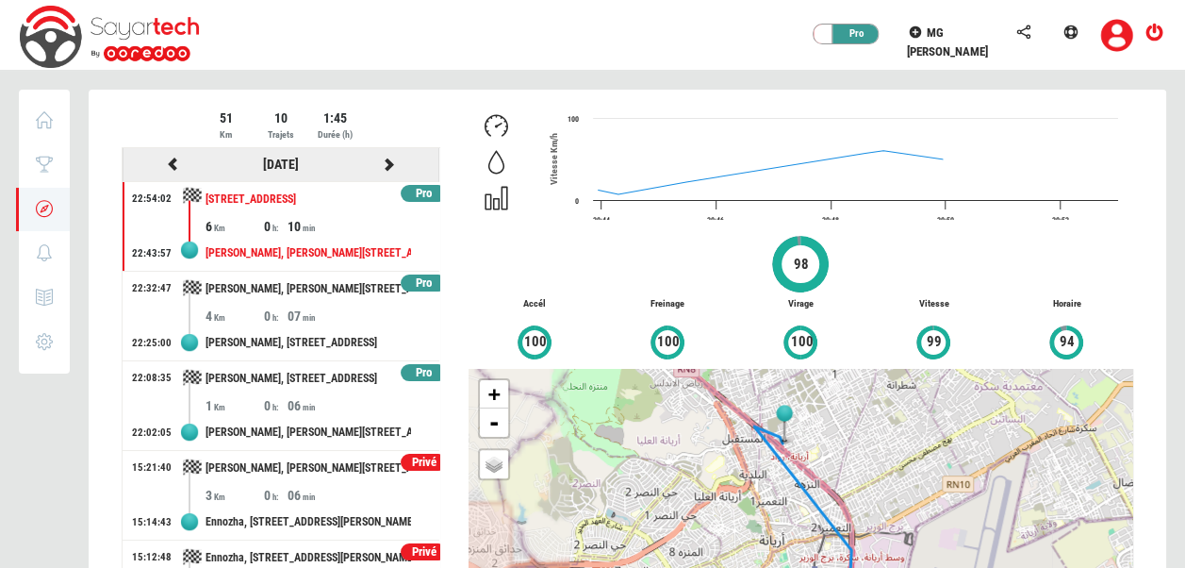
click at [168, 162] on icon at bounding box center [173, 163] width 17 height 13
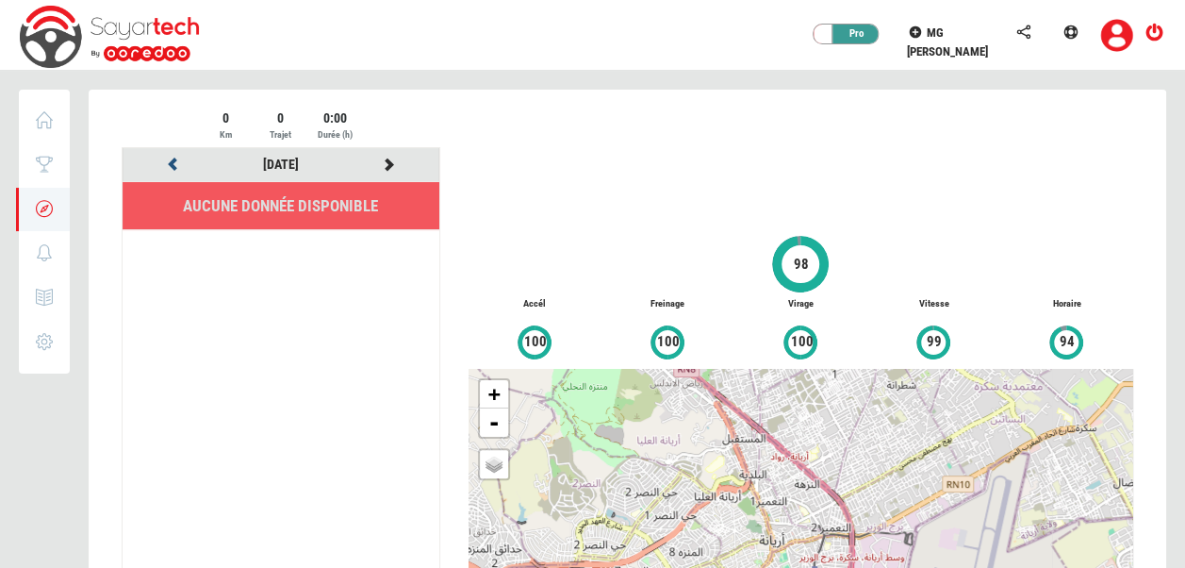
click at [168, 162] on icon at bounding box center [173, 163] width 17 height 13
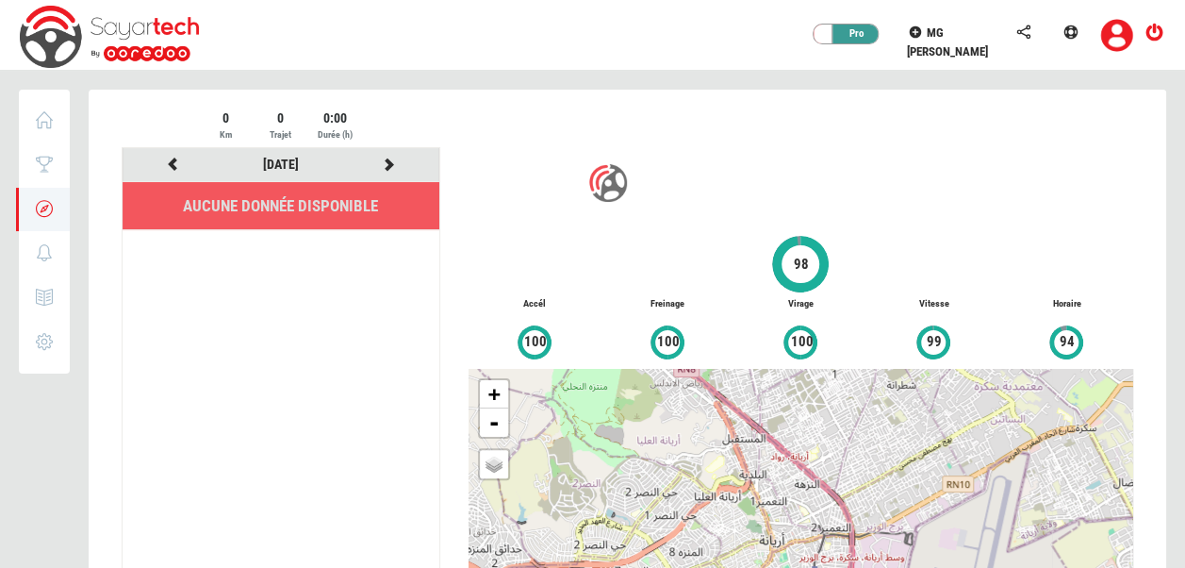
click at [168, 162] on div at bounding box center [628, 413] width 1078 height 647
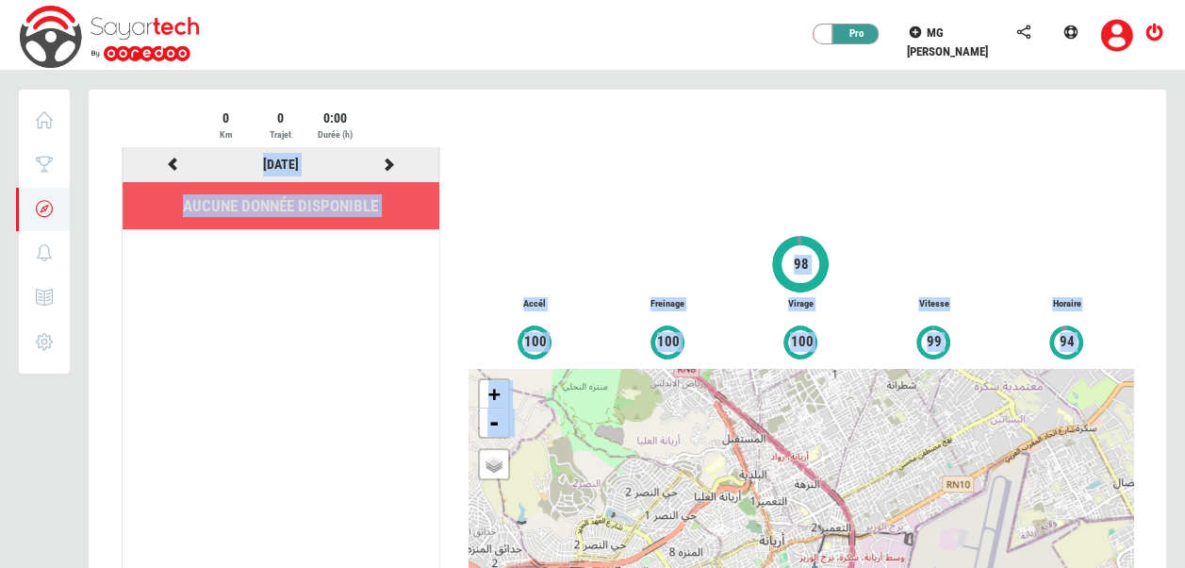
click at [168, 162] on icon at bounding box center [173, 163] width 17 height 13
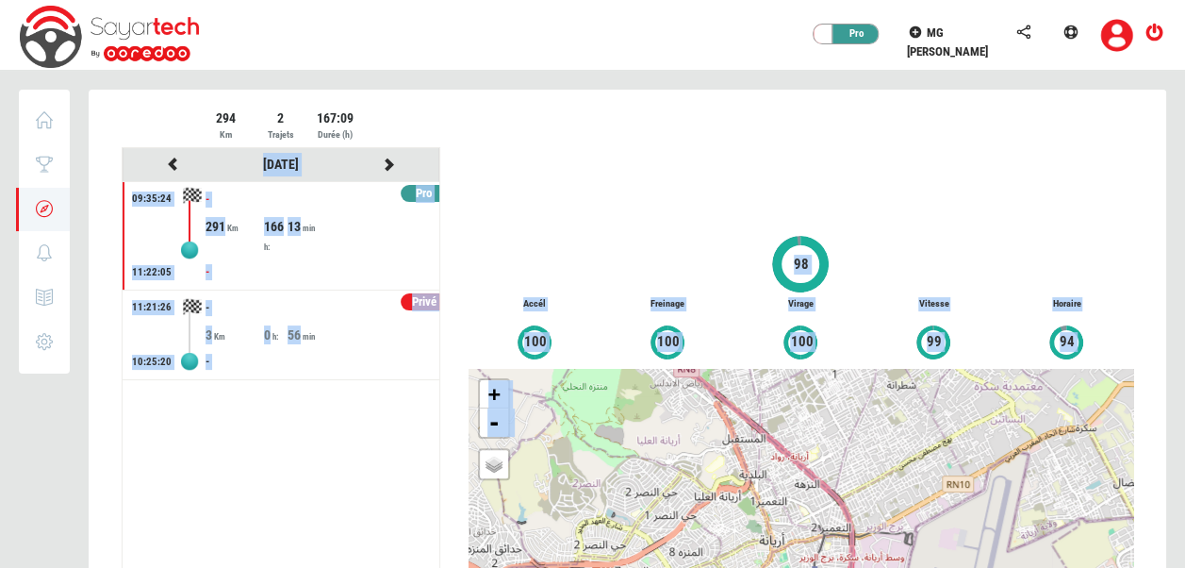
click at [168, 162] on div at bounding box center [628, 413] width 1078 height 647
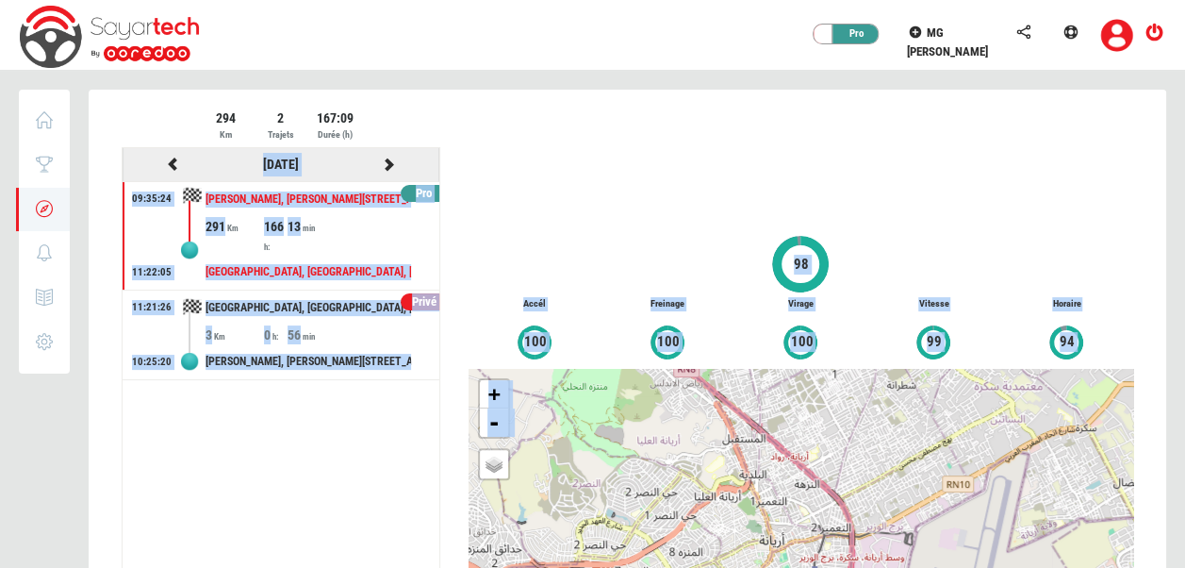
click at [168, 162] on icon at bounding box center [173, 163] width 17 height 13
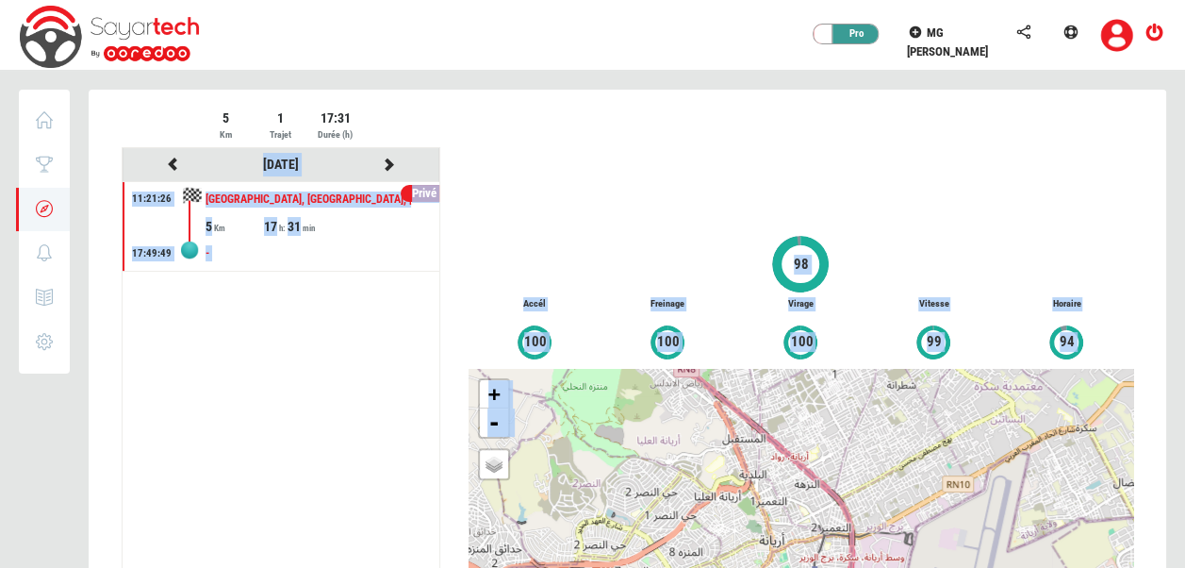
click at [168, 162] on div at bounding box center [628, 413] width 1078 height 647
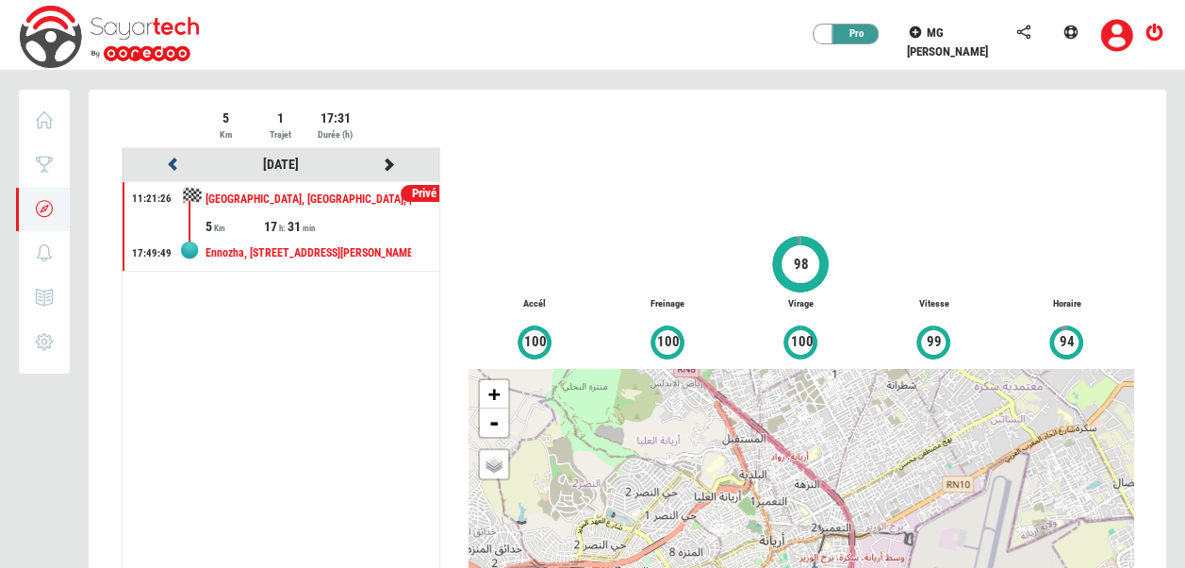
click at [168, 162] on icon at bounding box center [173, 163] width 17 height 13
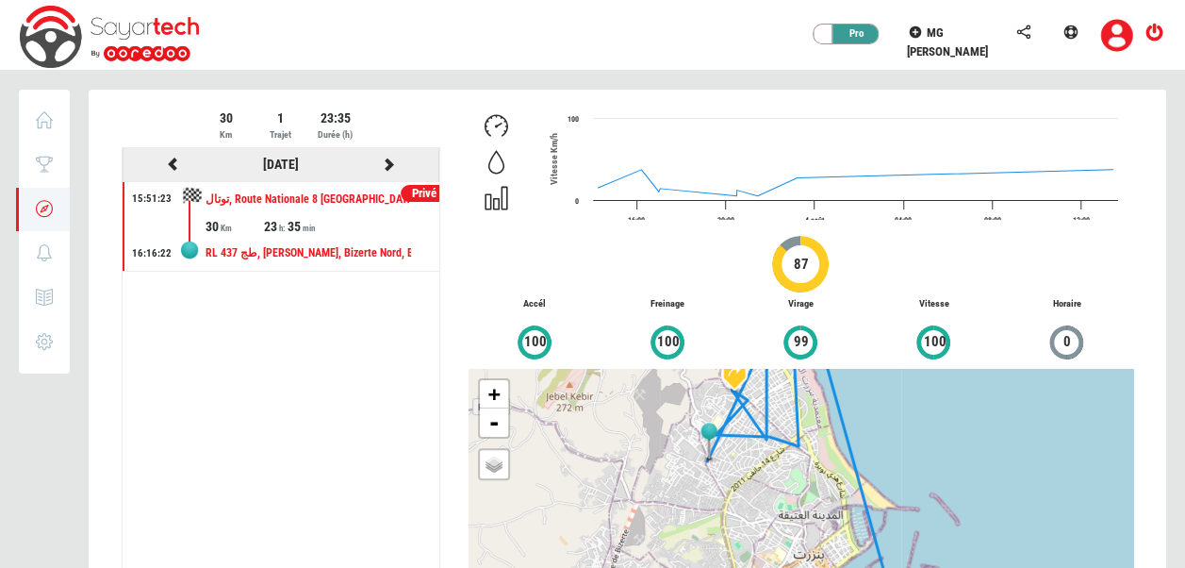
click at [168, 162] on icon at bounding box center [173, 163] width 17 height 13
